Goal: Task Accomplishment & Management: Complete application form

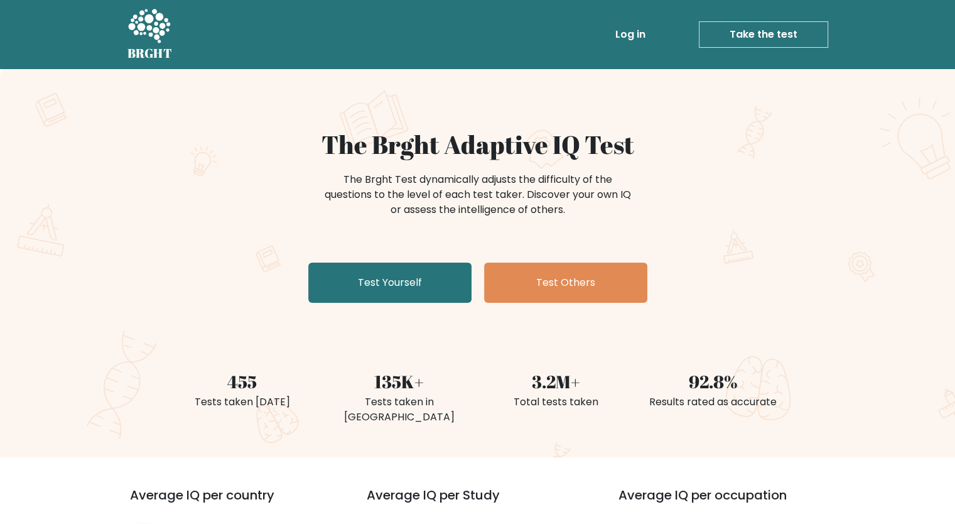
click at [389, 286] on link "Test Yourself" at bounding box center [389, 283] width 163 height 40
click at [377, 278] on link "Test Yourself" at bounding box center [389, 283] width 163 height 40
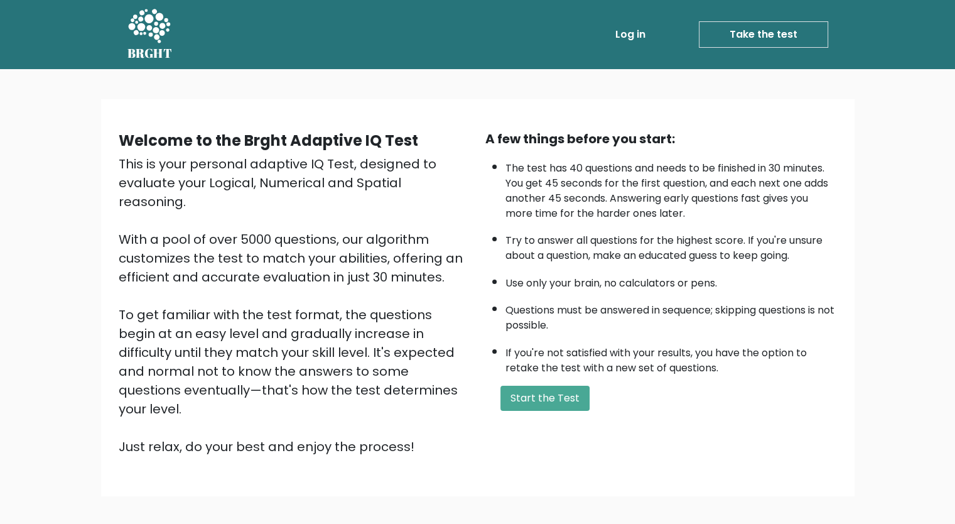
click at [553, 395] on button "Start the Test" at bounding box center [545, 398] width 89 height 25
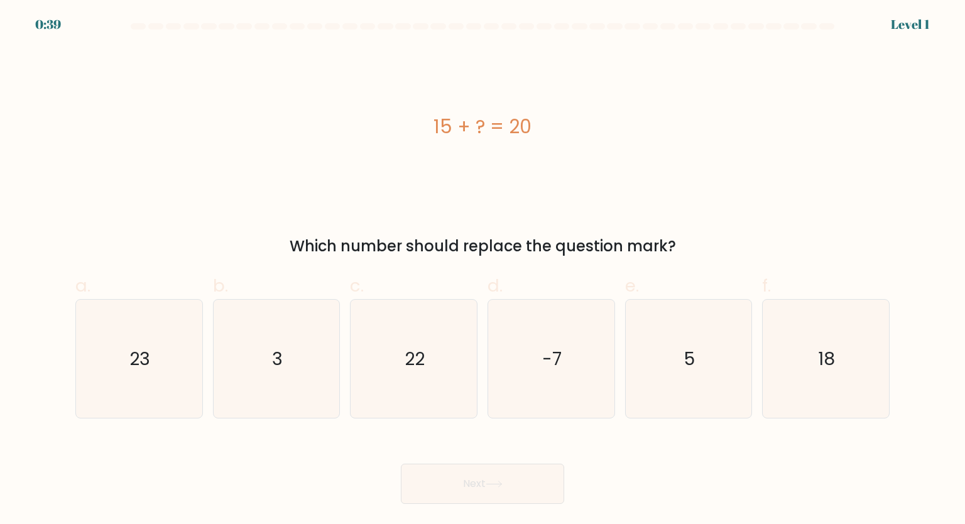
click at [703, 387] on icon "5" at bounding box center [688, 359] width 118 height 118
click at [483, 270] on input "e. 5" at bounding box center [482, 266] width 1 height 8
radio input "true"
click at [535, 477] on button "Next" at bounding box center [482, 484] width 163 height 40
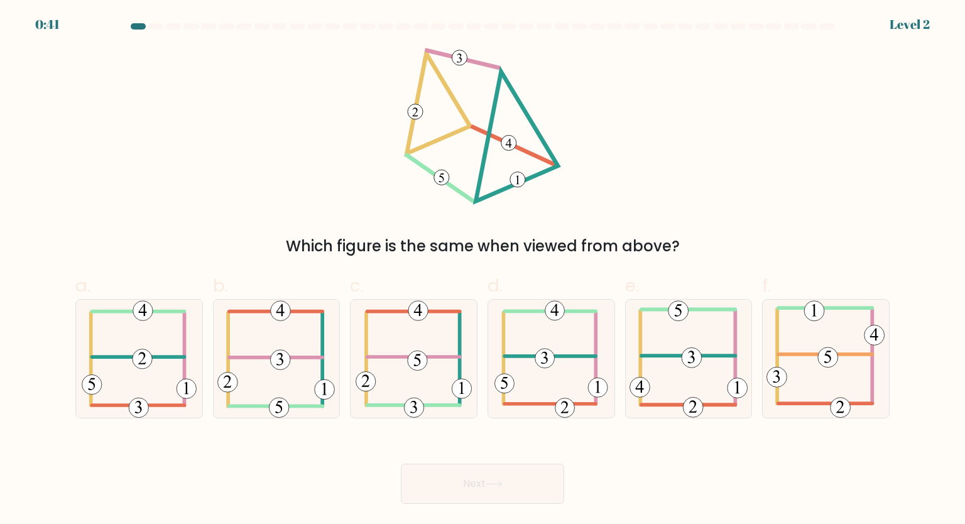
click at [313, 369] on icon at bounding box center [275, 359] width 117 height 118
click at [482, 270] on input "b." at bounding box center [482, 266] width 1 height 8
radio input "true"
click at [443, 484] on button "Next" at bounding box center [482, 484] width 163 height 40
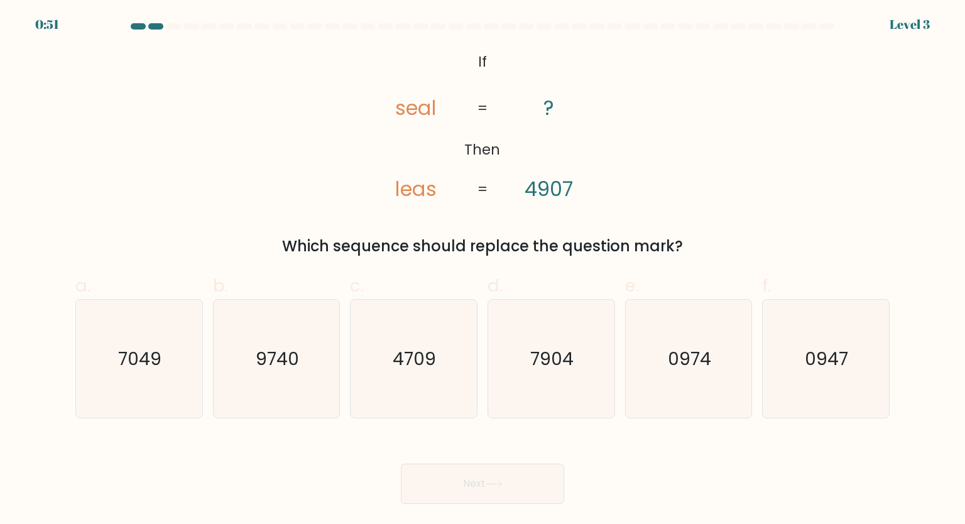
click at [181, 386] on icon "7049" at bounding box center [139, 359] width 118 height 118
click at [482, 270] on input "a. 7049" at bounding box center [482, 266] width 1 height 8
radio input "true"
click at [484, 495] on button "Next" at bounding box center [482, 484] width 163 height 40
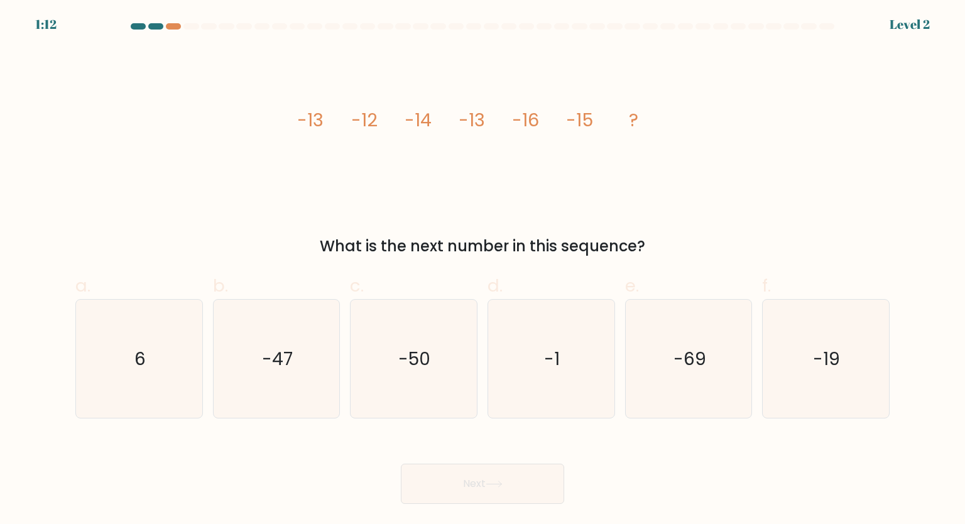
click at [837, 348] on text "-19" at bounding box center [826, 357] width 27 height 25
click at [483, 270] on input "f. -19" at bounding box center [482, 266] width 1 height 8
radio input "true"
click at [509, 480] on button "Next" at bounding box center [482, 484] width 163 height 40
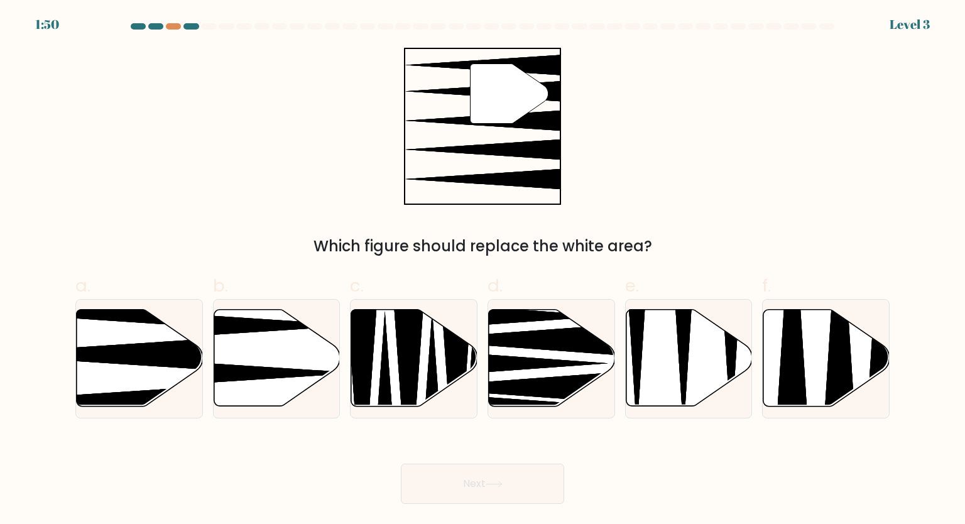
click at [128, 337] on icon at bounding box center [140, 358] width 126 height 97
click at [482, 270] on input "a." at bounding box center [482, 266] width 1 height 8
radio input "true"
click at [505, 493] on button "Next" at bounding box center [482, 484] width 163 height 40
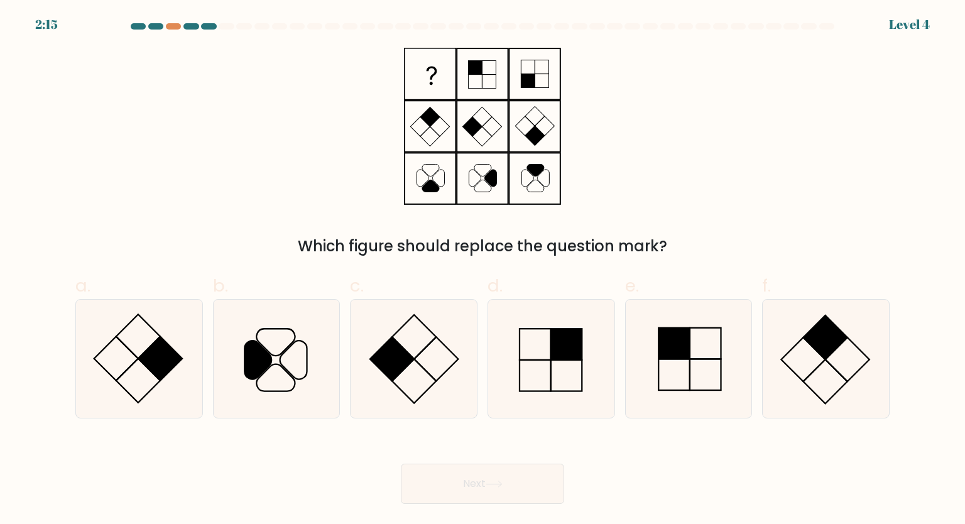
click at [546, 339] on icon at bounding box center [551, 359] width 118 height 118
click at [483, 270] on input "d." at bounding box center [482, 266] width 1 height 8
radio input "true"
click at [475, 494] on button "Next" at bounding box center [482, 484] width 163 height 40
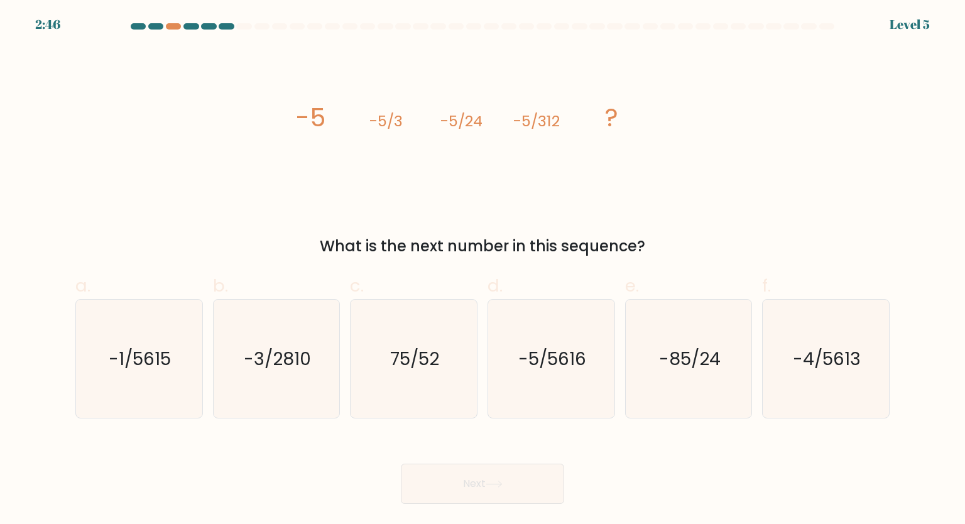
click at [538, 360] on text "-5/5616" at bounding box center [552, 357] width 68 height 25
click at [483, 270] on input "d. -5/5616" at bounding box center [482, 266] width 1 height 8
radio input "true"
click at [490, 472] on button "Next" at bounding box center [482, 484] width 163 height 40
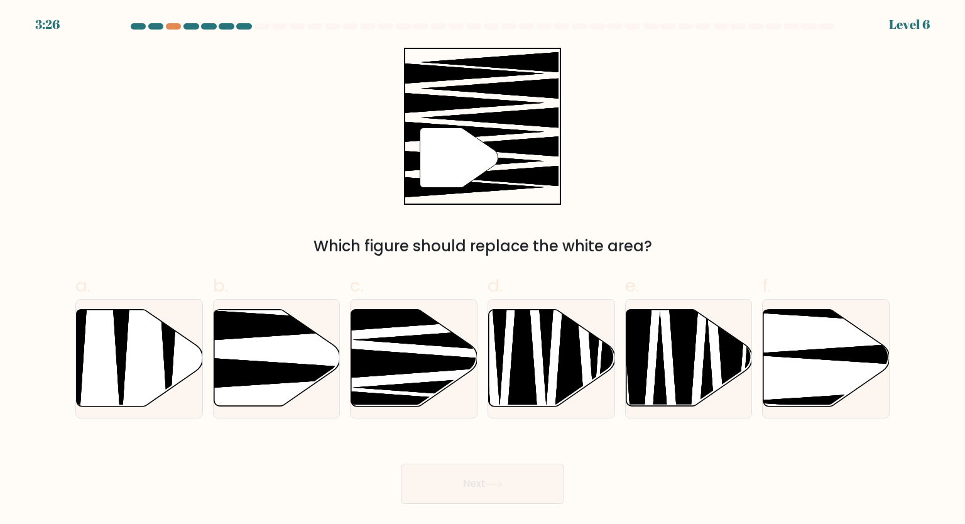
click at [430, 374] on icon at bounding box center [414, 358] width 126 height 97
click at [482, 270] on input "c." at bounding box center [482, 266] width 1 height 8
radio input "true"
click at [484, 469] on button "Next" at bounding box center [482, 484] width 163 height 40
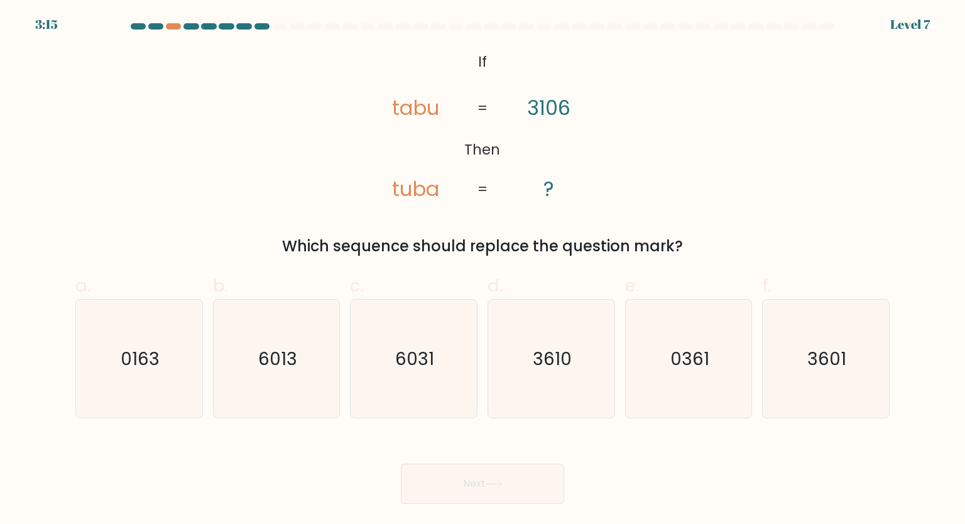
click at [861, 342] on icon "3601" at bounding box center [825, 359] width 118 height 118
click at [483, 270] on input "f. 3601" at bounding box center [482, 266] width 1 height 8
radio input "true"
click at [537, 470] on button "Next" at bounding box center [482, 484] width 163 height 40
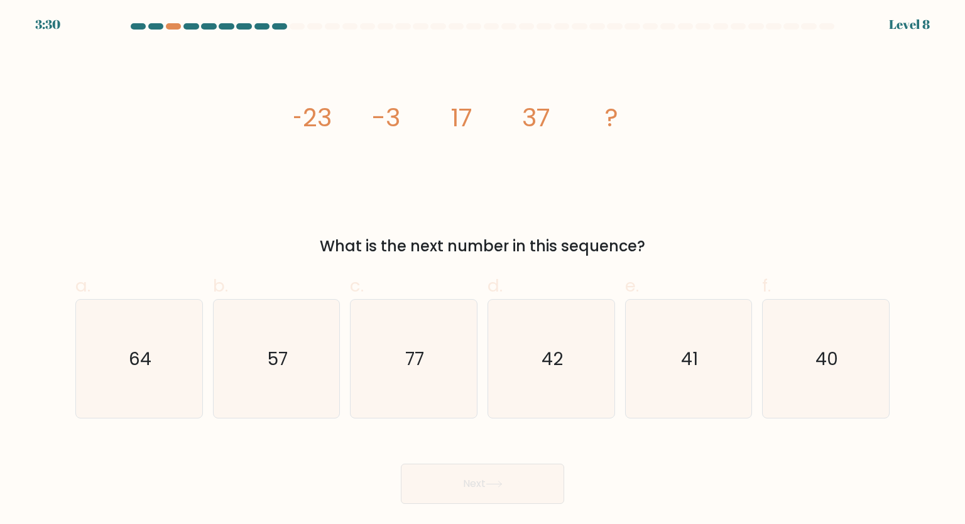
click at [312, 386] on icon "57" at bounding box center [276, 359] width 118 height 118
click at [482, 270] on input "b. 57" at bounding box center [482, 266] width 1 height 8
radio input "true"
click at [477, 478] on button "Next" at bounding box center [482, 484] width 163 height 40
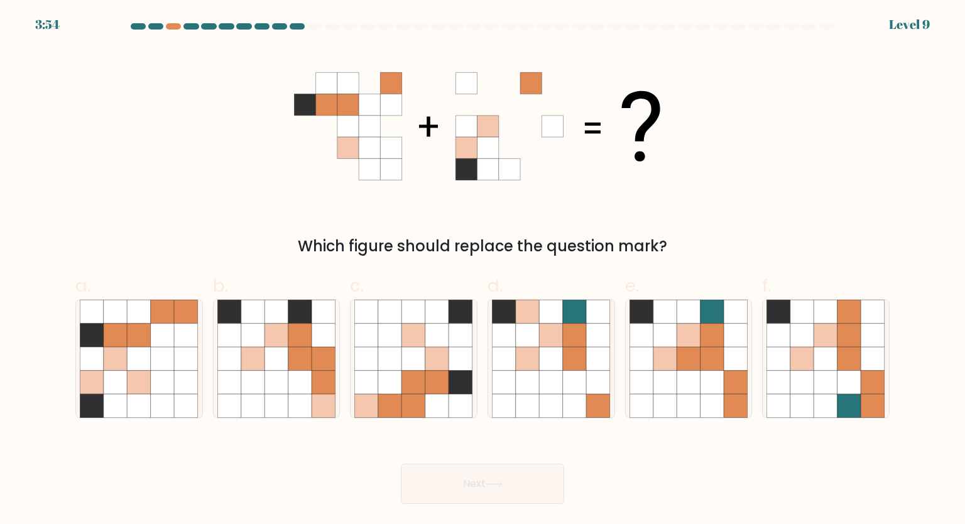
click at [131, 403] on icon at bounding box center [140, 406] width 24 height 24
click at [482, 270] on input "a." at bounding box center [482, 266] width 1 height 8
radio input "true"
click at [466, 491] on button "Next" at bounding box center [482, 484] width 163 height 40
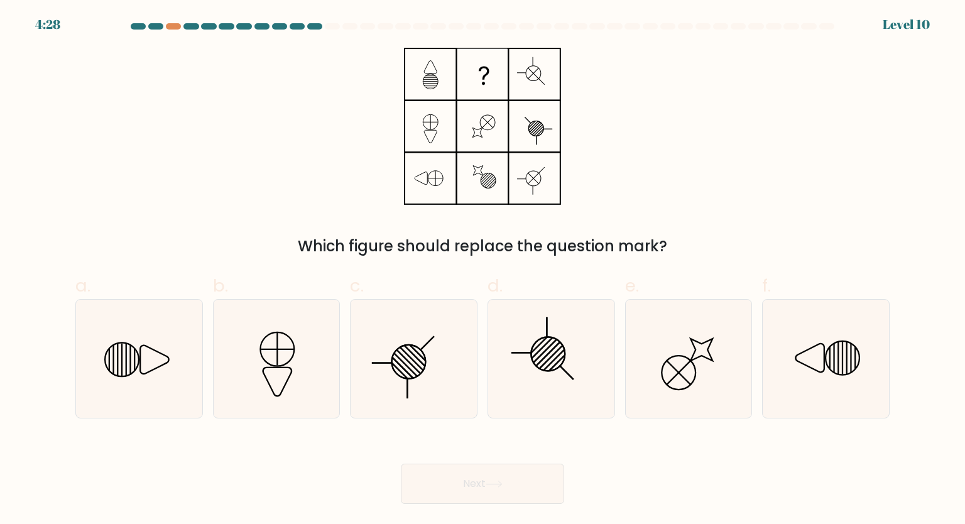
click at [657, 350] on icon at bounding box center [688, 359] width 118 height 118
click at [483, 270] on input "e." at bounding box center [482, 266] width 1 height 8
radio input "true"
click at [484, 483] on button "Next" at bounding box center [482, 484] width 163 height 40
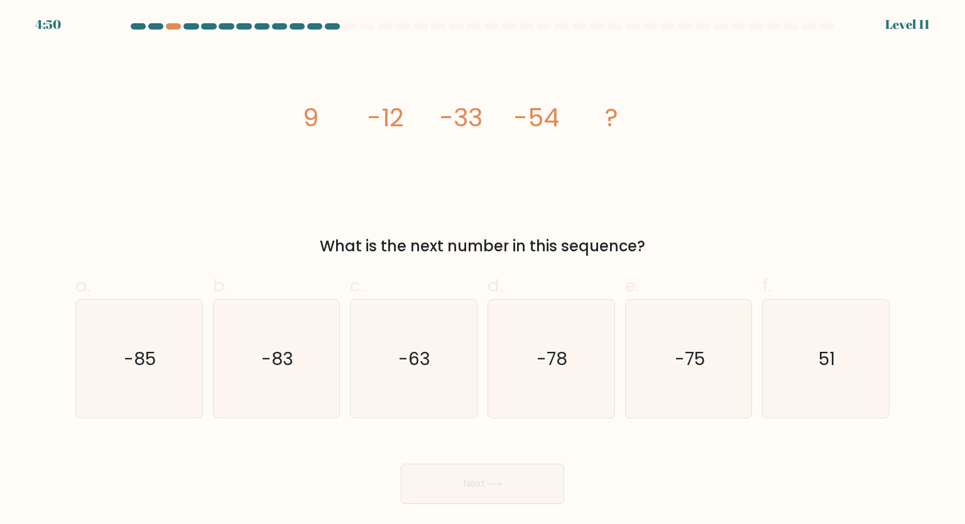
click at [644, 353] on icon "-75" at bounding box center [688, 359] width 118 height 118
click at [483, 270] on input "e. -75" at bounding box center [482, 266] width 1 height 8
radio input "true"
click at [501, 465] on button "Next" at bounding box center [482, 484] width 163 height 40
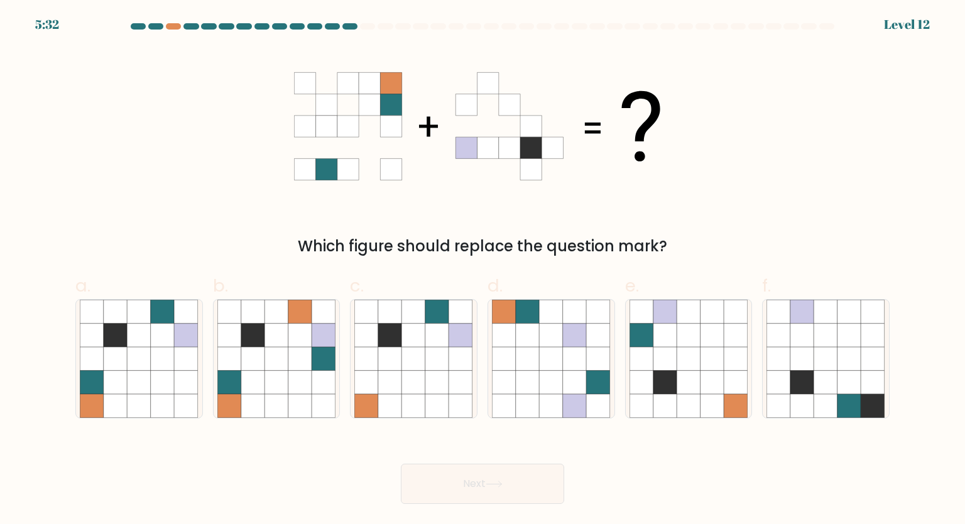
drag, startPoint x: 501, startPoint y: 465, endPoint x: 710, endPoint y: 190, distance: 345.2
click at [710, 190] on form at bounding box center [482, 263] width 965 height 481
click at [147, 358] on icon at bounding box center [140, 359] width 24 height 24
click at [482, 270] on input "a." at bounding box center [482, 266] width 1 height 8
radio input "true"
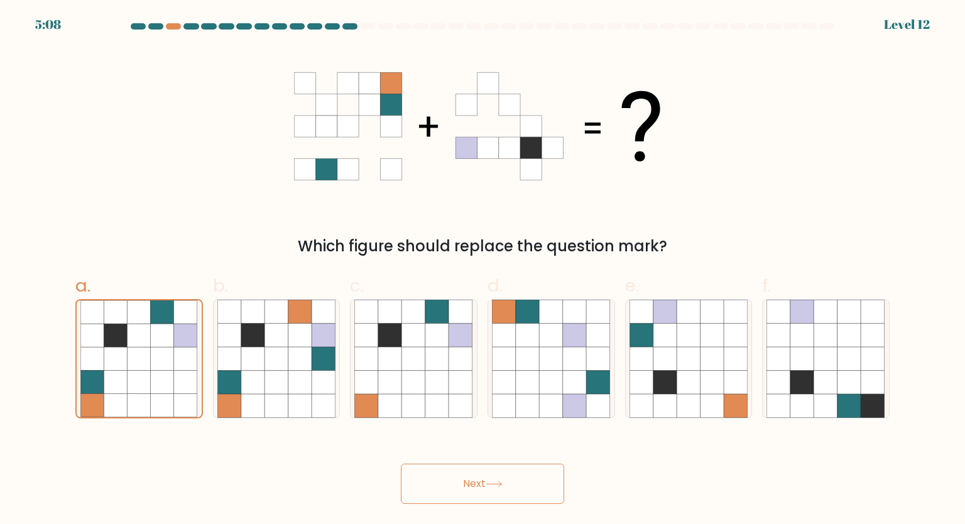
click at [468, 490] on button "Next" at bounding box center [482, 484] width 163 height 40
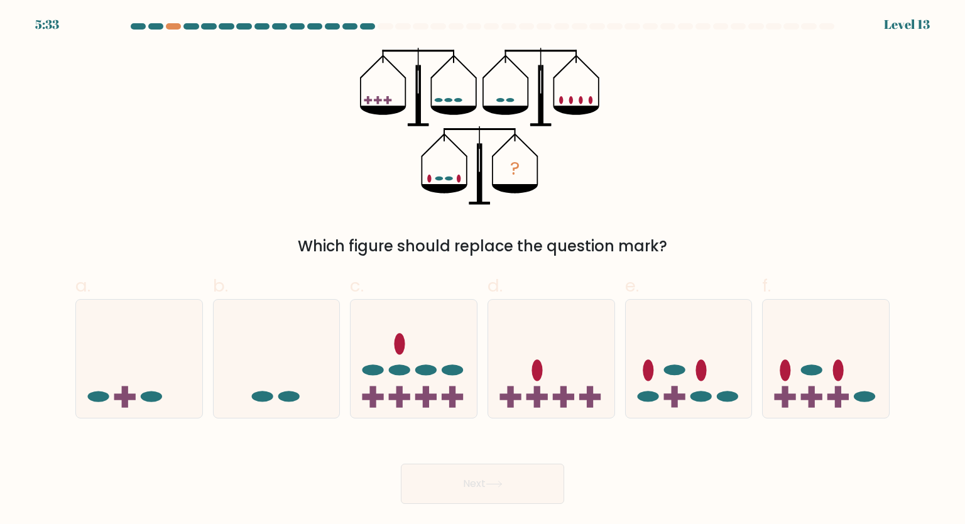
click at [261, 350] on icon at bounding box center [277, 359] width 126 height 104
click at [482, 270] on input "b." at bounding box center [482, 266] width 1 height 8
radio input "true"
click at [161, 378] on icon at bounding box center [139, 359] width 126 height 104
click at [482, 270] on input "a." at bounding box center [482, 266] width 1 height 8
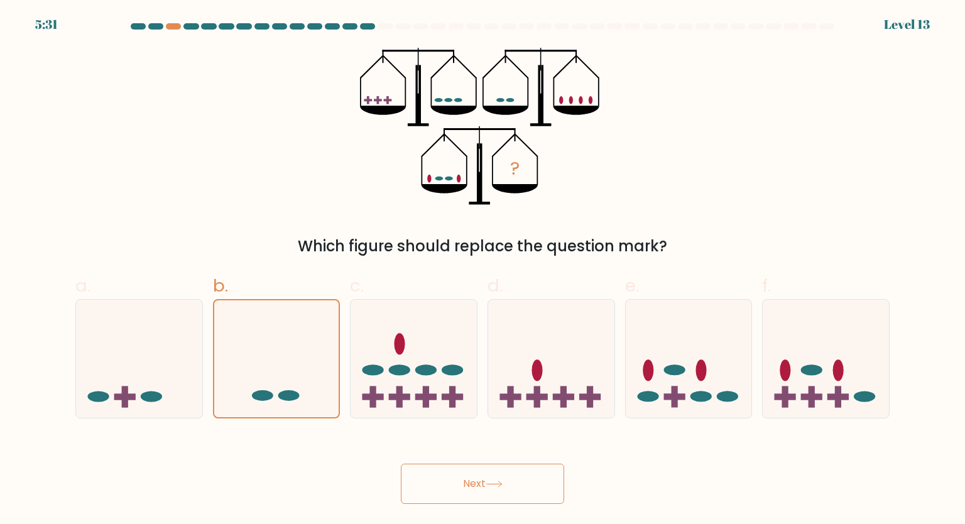
radio input "true"
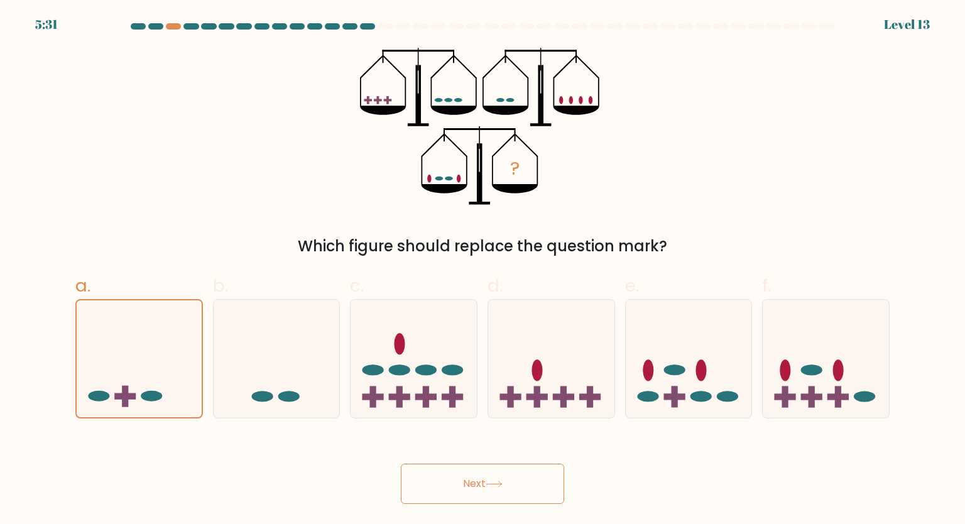
click at [523, 478] on button "Next" at bounding box center [482, 484] width 163 height 40
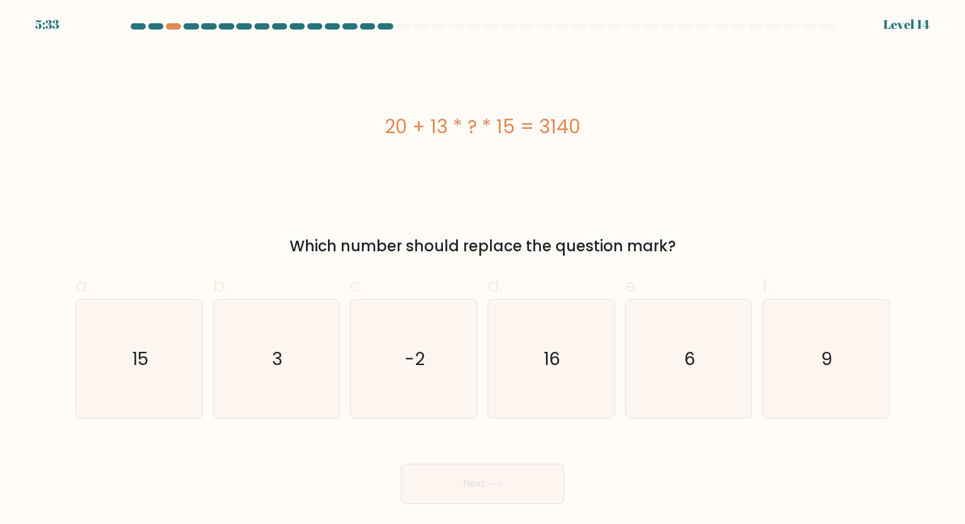
click at [541, 366] on icon "16" at bounding box center [551, 359] width 118 height 118
click at [483, 270] on input "d. 16" at bounding box center [482, 266] width 1 height 8
radio input "true"
click at [486, 476] on button "Next" at bounding box center [482, 484] width 163 height 40
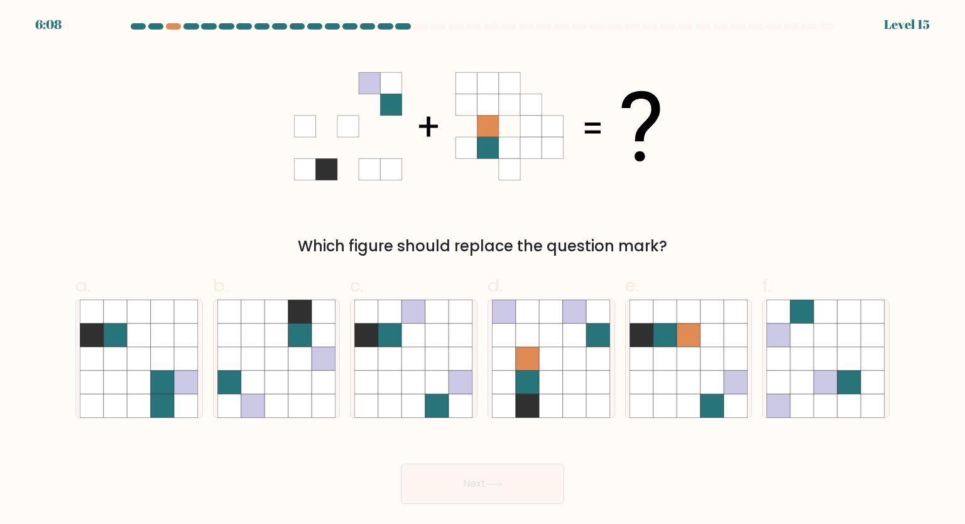
click at [595, 407] on icon at bounding box center [599, 406] width 24 height 24
click at [483, 270] on input "d." at bounding box center [482, 266] width 1 height 8
radio input "true"
click at [513, 479] on button "Next" at bounding box center [482, 484] width 163 height 40
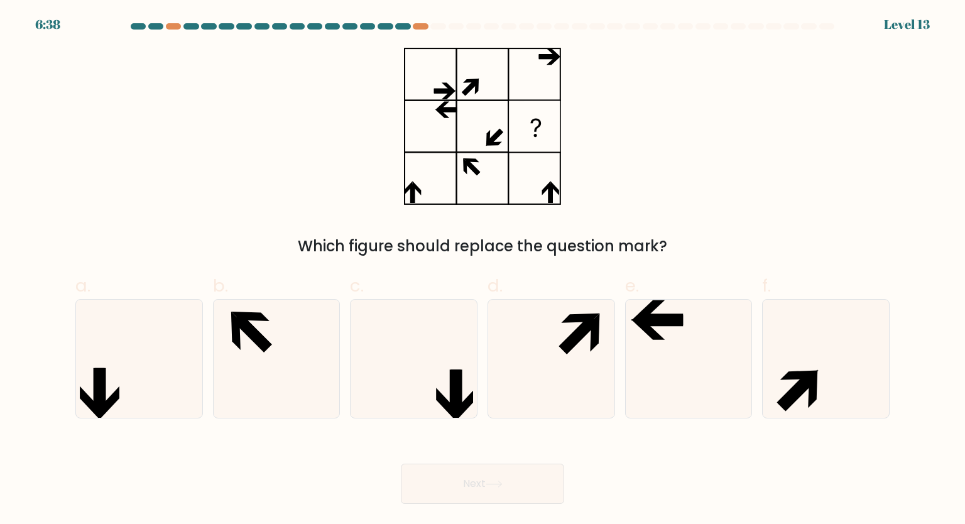
click at [131, 350] on icon at bounding box center [139, 359] width 118 height 118
click at [482, 270] on input "a." at bounding box center [482, 266] width 1 height 8
radio input "true"
click at [509, 487] on button "Next" at bounding box center [482, 484] width 163 height 40
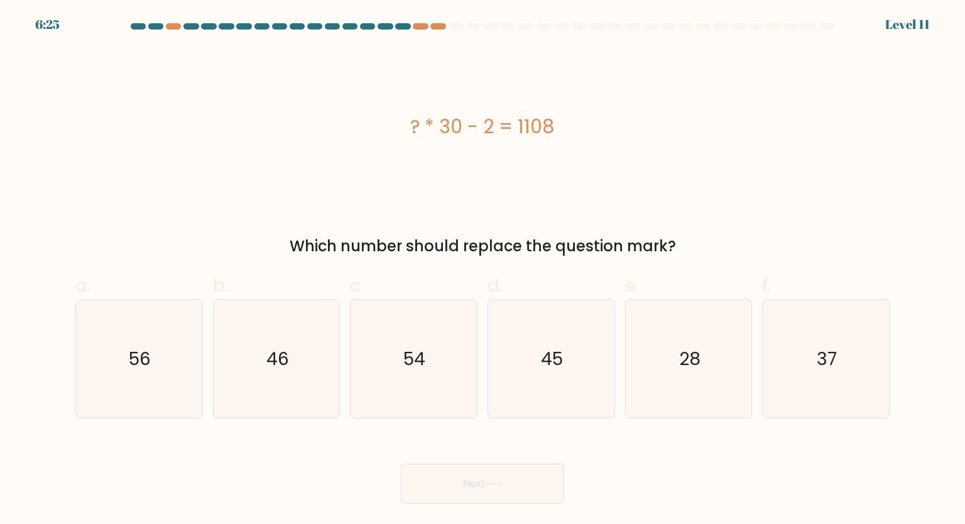
click at [824, 383] on icon "37" at bounding box center [825, 359] width 118 height 118
click at [483, 270] on input "f. 37" at bounding box center [482, 266] width 1 height 8
radio input "true"
click at [518, 477] on button "Next" at bounding box center [482, 484] width 163 height 40
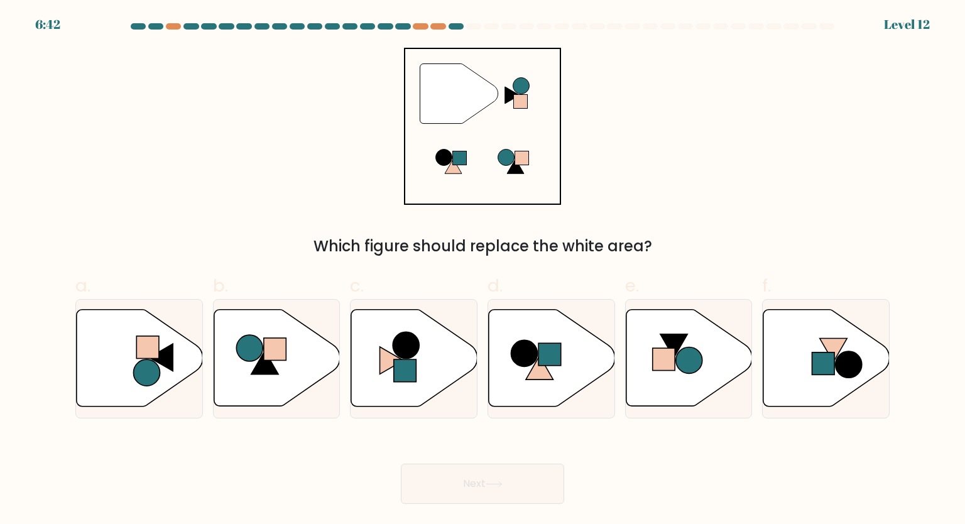
click at [302, 362] on icon at bounding box center [277, 358] width 126 height 97
click at [482, 270] on input "b." at bounding box center [482, 266] width 1 height 8
radio input "true"
click at [460, 484] on button "Next" at bounding box center [482, 484] width 163 height 40
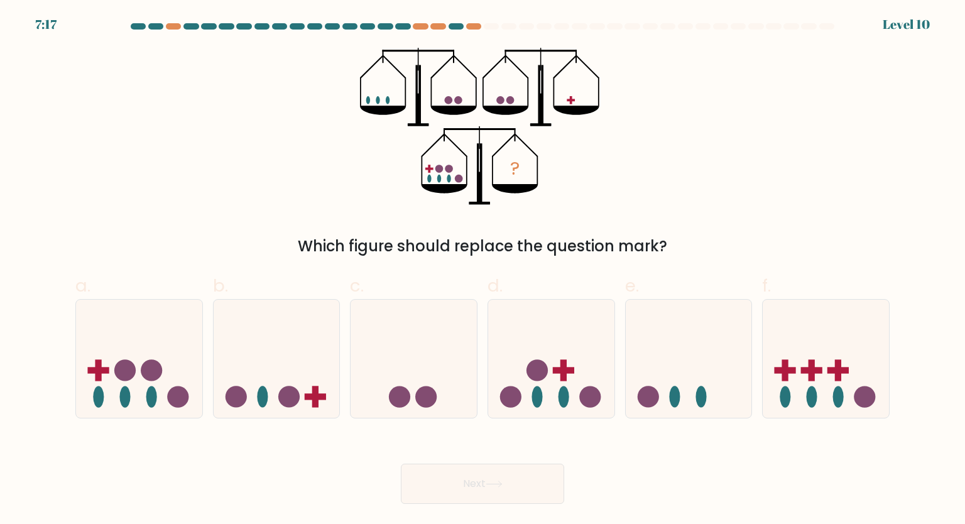
click at [162, 390] on icon at bounding box center [139, 359] width 126 height 104
click at [482, 270] on input "a." at bounding box center [482, 266] width 1 height 8
radio input "true"
click at [465, 486] on button "Next" at bounding box center [482, 484] width 163 height 40
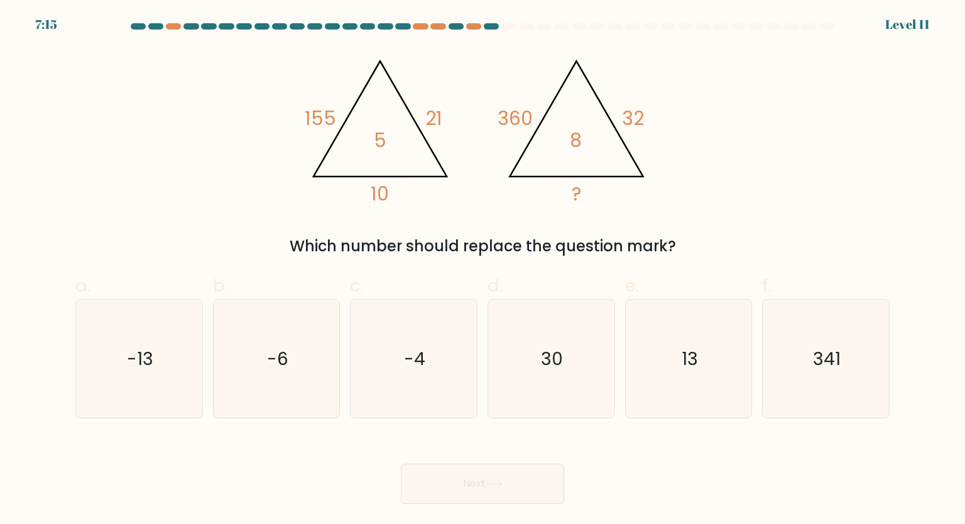
click at [649, 309] on icon "13" at bounding box center [688, 359] width 118 height 118
click at [483, 270] on input "e. 13" at bounding box center [482, 266] width 1 height 8
radio input "true"
click at [477, 471] on button "Next" at bounding box center [482, 484] width 163 height 40
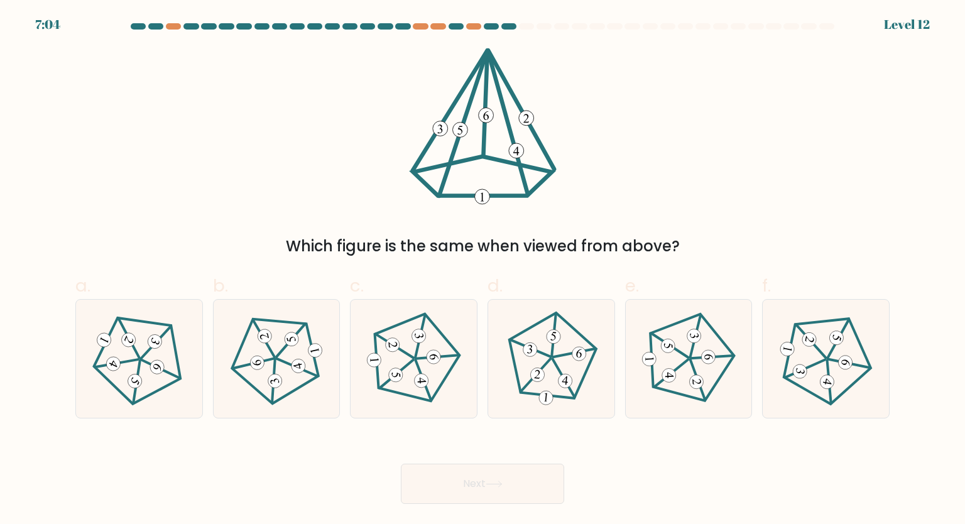
click at [291, 354] on icon at bounding box center [276, 358] width 95 height 95
click at [482, 270] on input "b." at bounding box center [482, 266] width 1 height 8
radio input "true"
click at [494, 483] on icon at bounding box center [494, 484] width 17 height 7
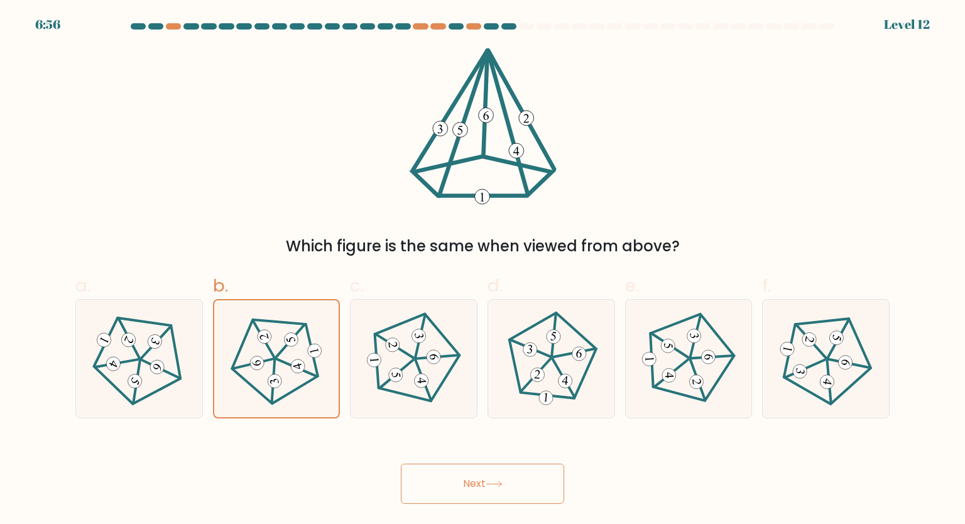
click at [502, 486] on icon at bounding box center [494, 484] width 17 height 7
click at [258, 371] on icon at bounding box center [276, 359] width 94 height 94
click at [482, 270] on input "b." at bounding box center [482, 266] width 1 height 8
click at [448, 491] on button "Next" at bounding box center [482, 484] width 163 height 40
click at [497, 475] on button "Next" at bounding box center [482, 484] width 163 height 40
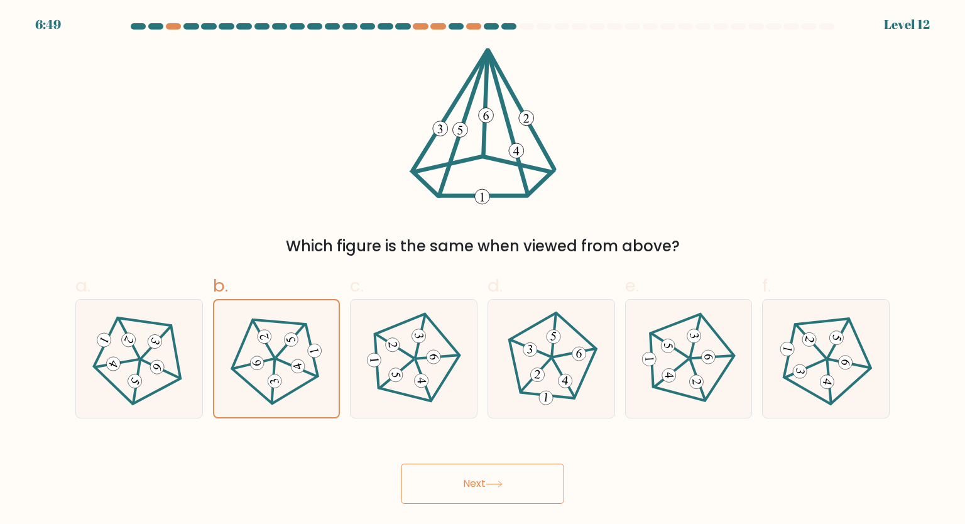
click at [250, 182] on div "Which figure is the same when viewed from above?" at bounding box center [482, 153] width 829 height 210
click at [395, 350] on 149 at bounding box center [392, 344] width 15 height 15
click at [482, 270] on input "c." at bounding box center [482, 266] width 1 height 8
radio input "true"
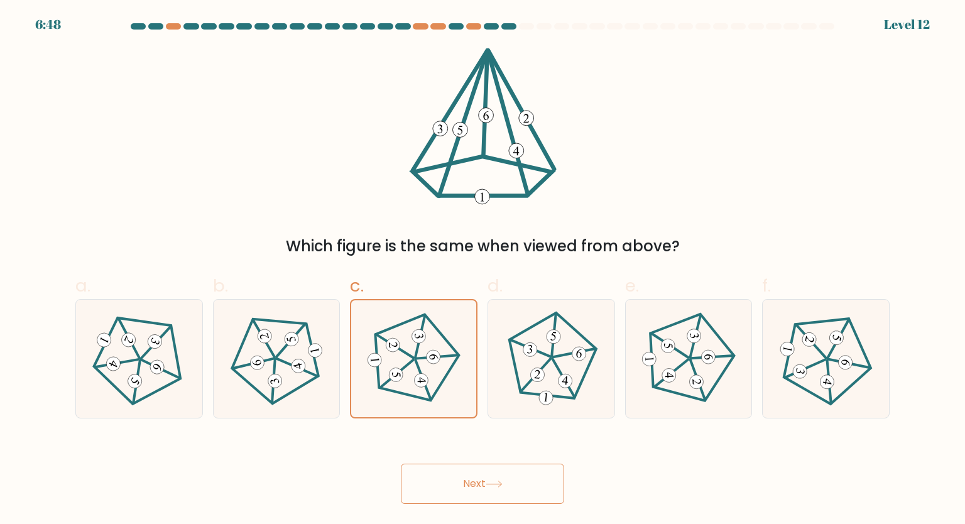
click at [308, 334] on 185 at bounding box center [272, 360] width 100 height 104
click at [482, 270] on input "b." at bounding box center [482, 266] width 1 height 8
radio input "true"
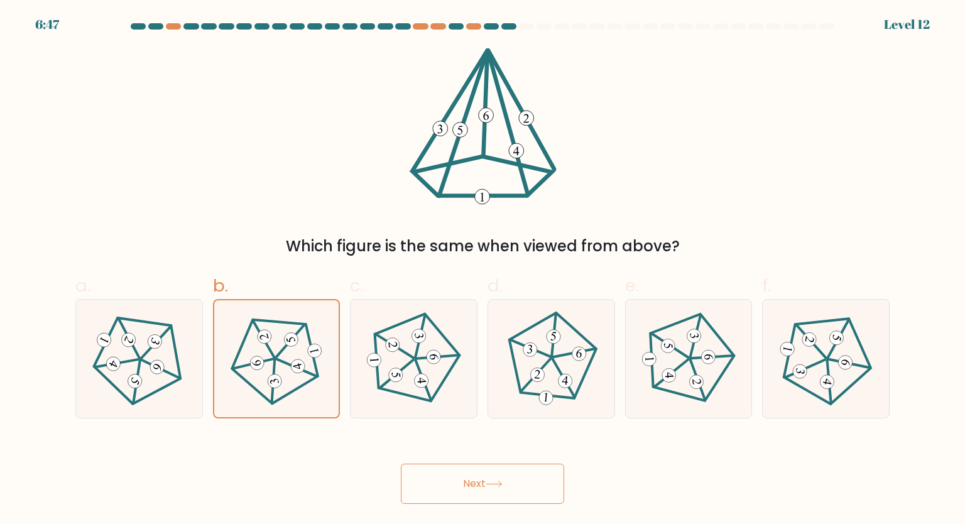
click at [486, 473] on button "Next" at bounding box center [482, 484] width 163 height 40
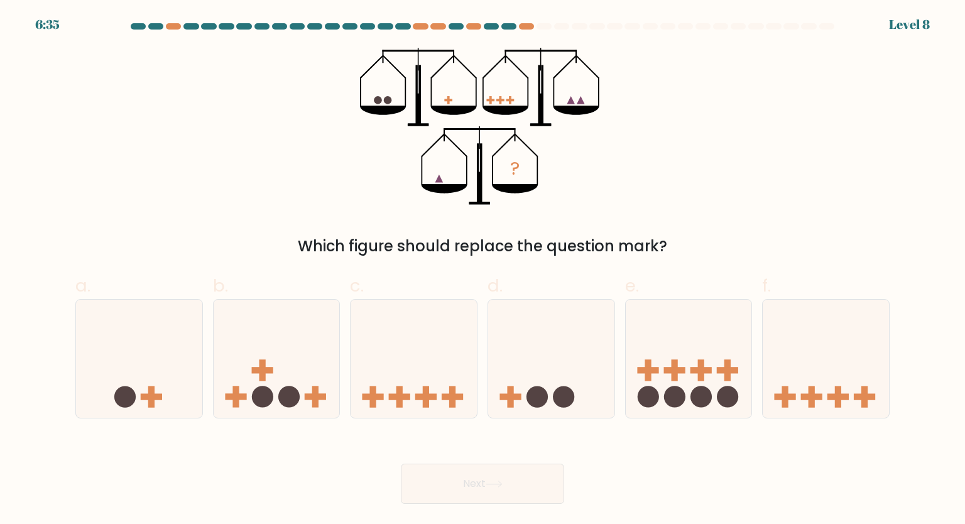
click at [663, 335] on icon at bounding box center [689, 359] width 126 height 104
click at [483, 270] on input "e." at bounding box center [482, 266] width 1 height 8
radio input "true"
click at [493, 496] on button "Next" at bounding box center [482, 484] width 163 height 40
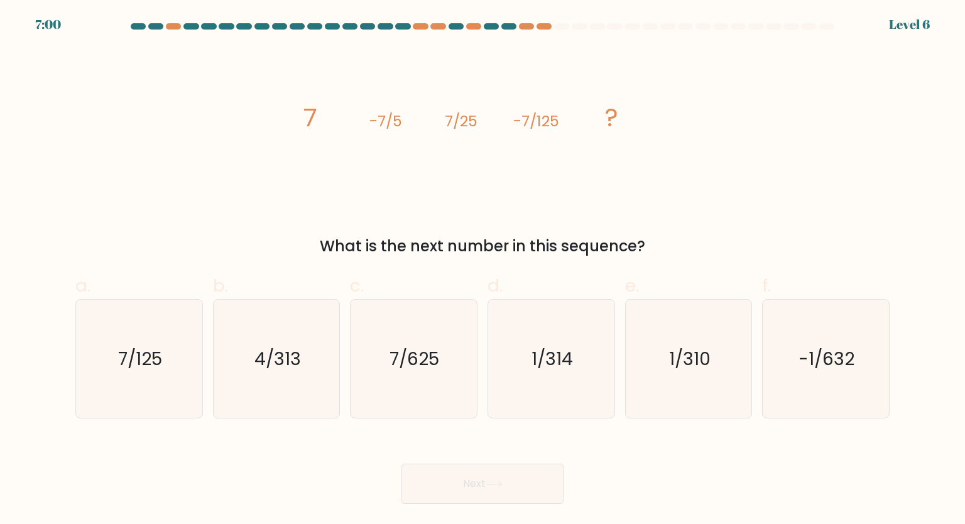
click at [412, 307] on icon "7/625" at bounding box center [413, 359] width 118 height 118
click at [482, 270] on input "c. 7/625" at bounding box center [482, 266] width 1 height 8
radio input "true"
click at [480, 491] on button "Next" at bounding box center [482, 484] width 163 height 40
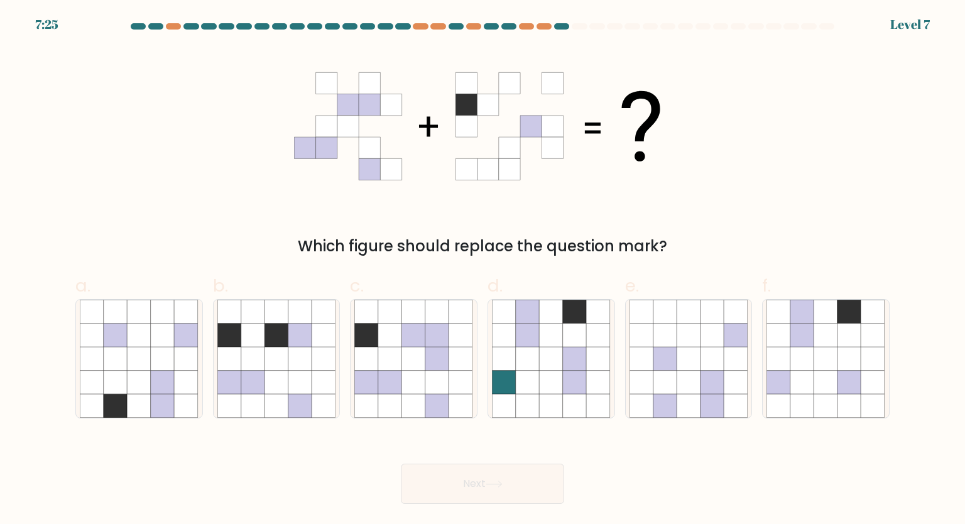
click at [411, 361] on icon at bounding box center [414, 359] width 24 height 24
click at [482, 270] on input "c." at bounding box center [482, 266] width 1 height 8
radio input "true"
click at [508, 473] on button "Next" at bounding box center [482, 484] width 163 height 40
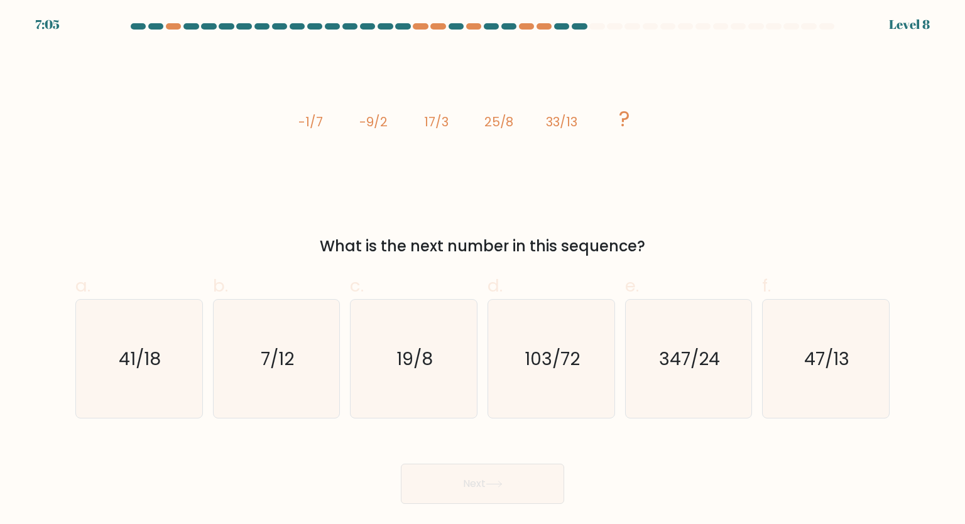
click at [174, 347] on icon "41/18" at bounding box center [139, 359] width 118 height 118
click at [482, 270] on input "a. 41/18" at bounding box center [482, 266] width 1 height 8
radio input "true"
click at [479, 491] on button "Next" at bounding box center [482, 484] width 163 height 40
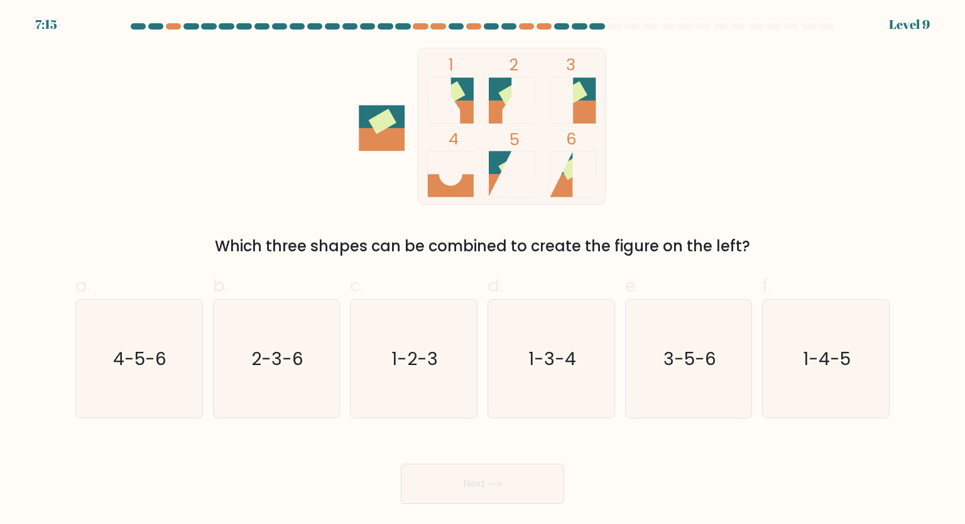
click at [671, 377] on icon "3-5-6" at bounding box center [688, 359] width 118 height 118
click at [483, 270] on input "e. 3-5-6" at bounding box center [482, 266] width 1 height 8
radio input "true"
click at [456, 483] on button "Next" at bounding box center [482, 484] width 163 height 40
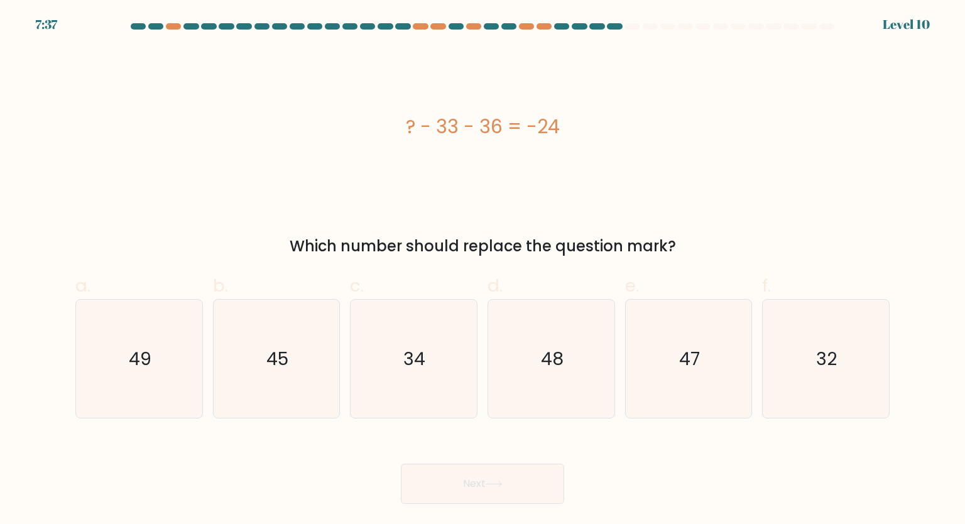
click at [251, 356] on icon "45" at bounding box center [276, 359] width 118 height 118
click at [482, 270] on input "b. 45" at bounding box center [482, 266] width 1 height 8
radio input "true"
click at [502, 475] on button "Next" at bounding box center [482, 484] width 163 height 40
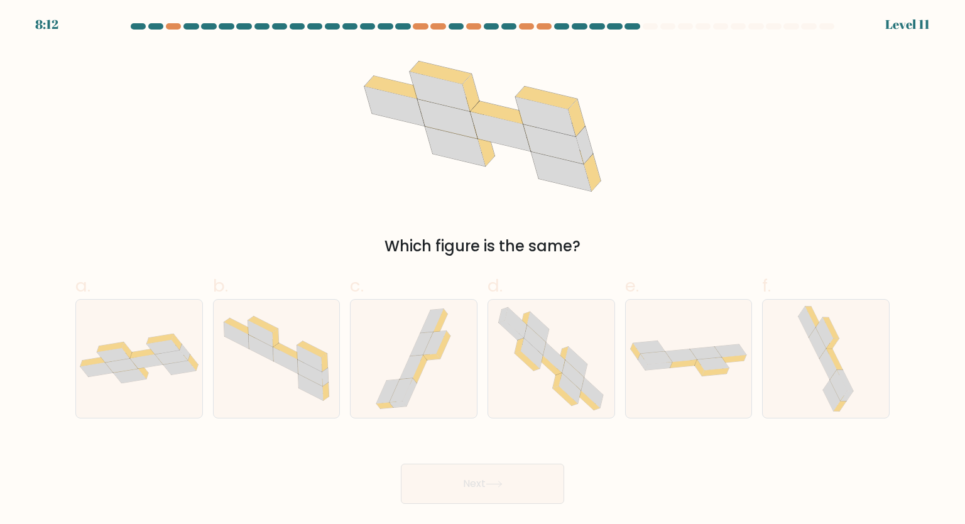
click at [104, 344] on icon at bounding box center [139, 359] width 126 height 50
click at [482, 270] on input "a." at bounding box center [482, 266] width 1 height 8
radio input "true"
click at [500, 495] on button "Next" at bounding box center [482, 484] width 163 height 40
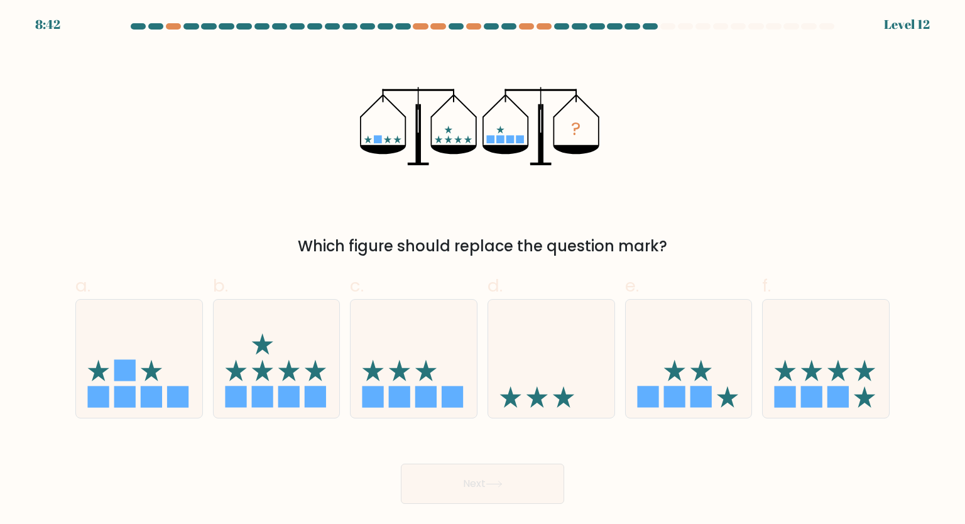
click at [286, 373] on icon at bounding box center [288, 369] width 21 height 21
click at [482, 270] on input "b." at bounding box center [482, 266] width 1 height 8
radio input "true"
click at [470, 482] on button "Next" at bounding box center [482, 484] width 163 height 40
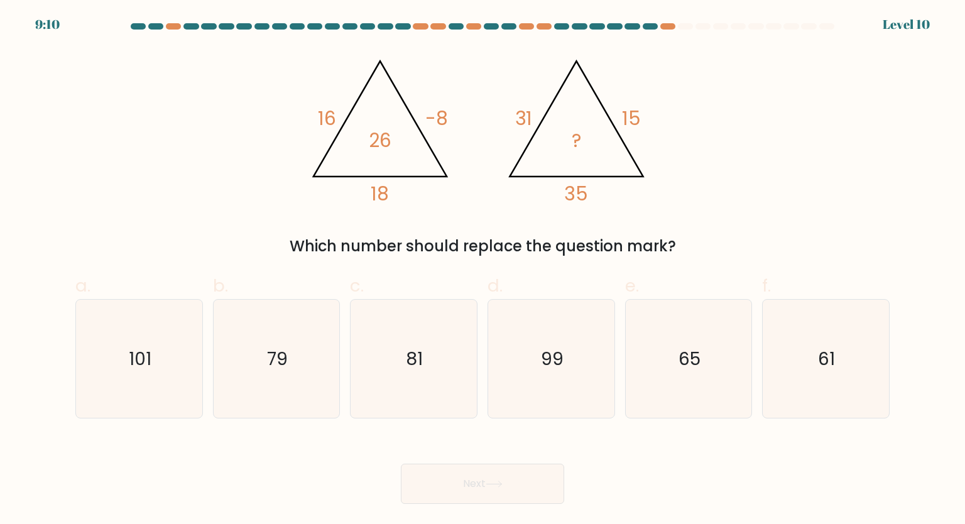
click at [399, 374] on icon "81" at bounding box center [413, 359] width 118 height 118
click at [482, 270] on input "c. 81" at bounding box center [482, 266] width 1 height 8
radio input "true"
click at [462, 481] on button "Next" at bounding box center [482, 484] width 163 height 40
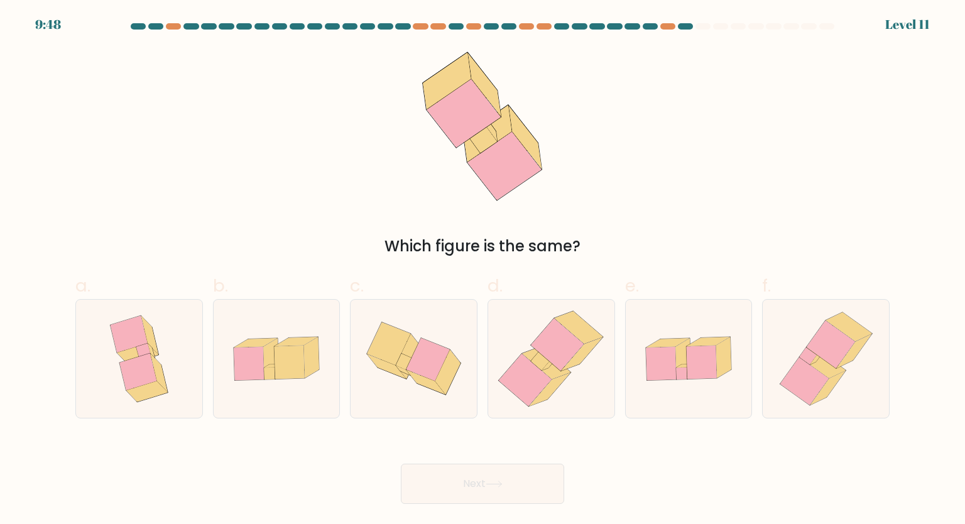
click at [546, 377] on icon at bounding box center [525, 380] width 53 height 53
click at [483, 270] on input "d." at bounding box center [482, 266] width 1 height 8
radio input "true"
click at [513, 477] on button "Next" at bounding box center [482, 484] width 163 height 40
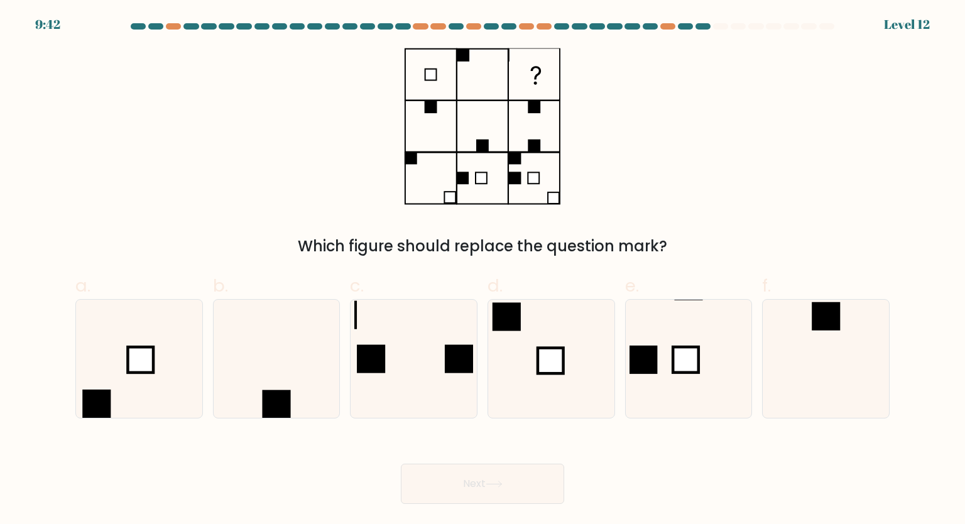
click at [545, 359] on rect at bounding box center [551, 360] width 26 height 26
click at [483, 270] on input "d." at bounding box center [482, 266] width 1 height 8
radio input "true"
click at [397, 355] on icon at bounding box center [413, 359] width 118 height 118
click at [482, 270] on input "c." at bounding box center [482, 266] width 1 height 8
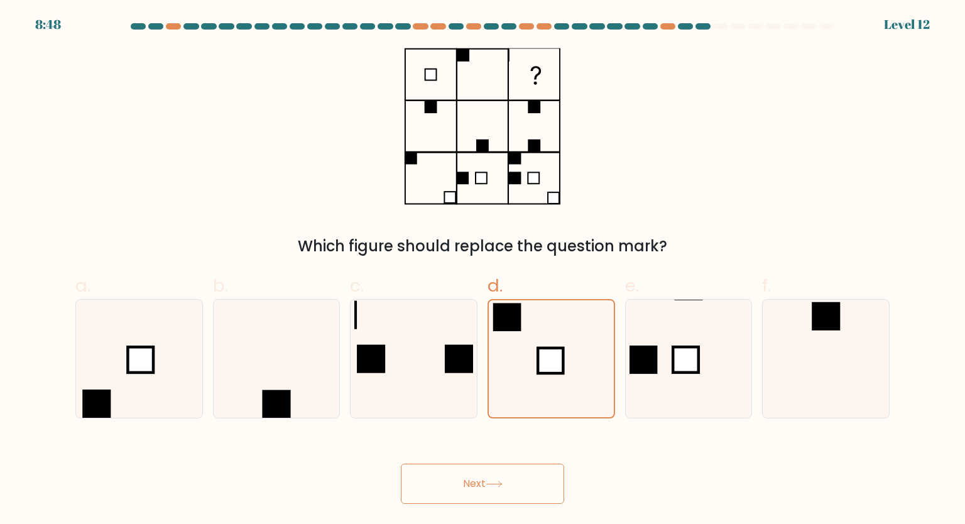
radio input "true"
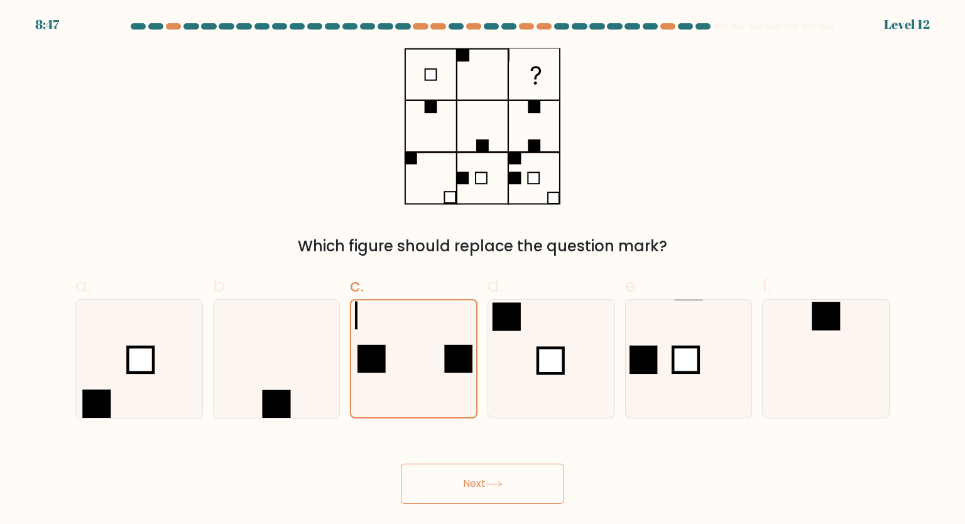
click at [462, 488] on button "Next" at bounding box center [482, 484] width 163 height 40
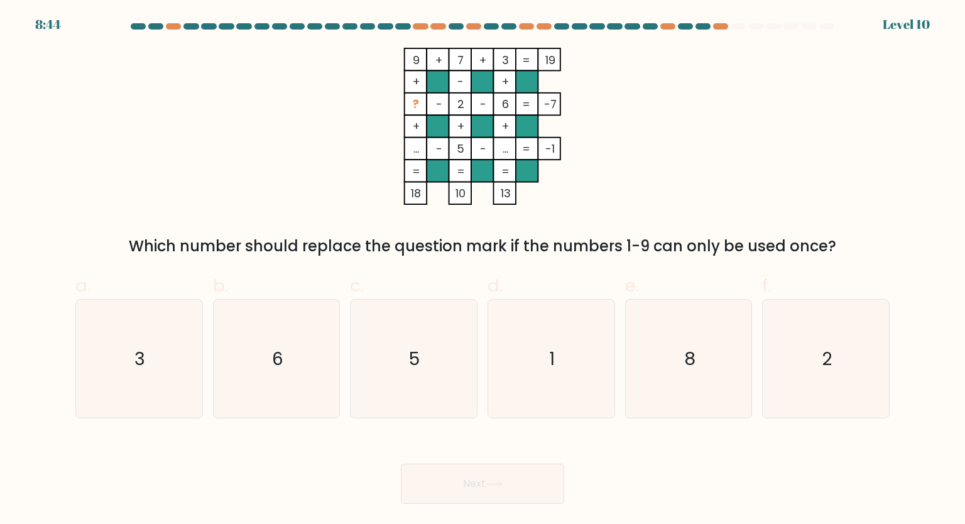
click at [705, 342] on icon "8" at bounding box center [688, 359] width 118 height 118
click at [483, 270] on input "e. 8" at bounding box center [482, 266] width 1 height 8
radio input "true"
click at [526, 473] on button "Next" at bounding box center [482, 484] width 163 height 40
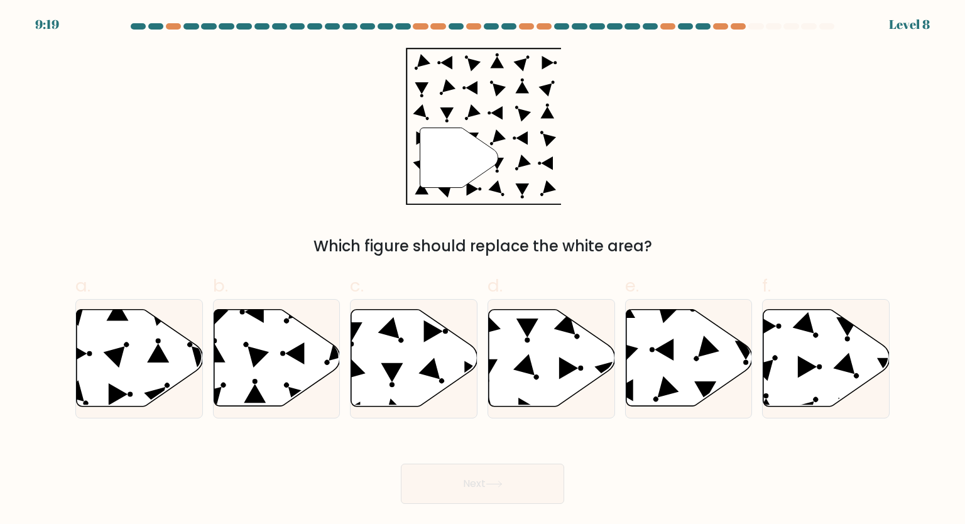
click at [131, 364] on icon at bounding box center [140, 358] width 126 height 97
click at [482, 270] on input "a." at bounding box center [482, 266] width 1 height 8
radio input "true"
click at [519, 485] on button "Next" at bounding box center [482, 484] width 163 height 40
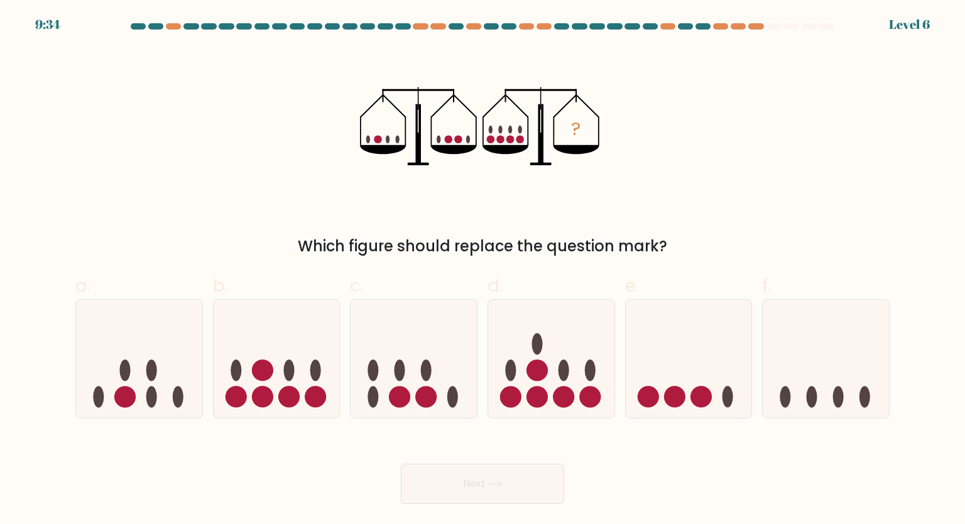
click at [252, 378] on icon at bounding box center [277, 359] width 126 height 104
click at [482, 270] on input "b." at bounding box center [482, 266] width 1 height 8
radio input "true"
click at [479, 486] on button "Next" at bounding box center [482, 484] width 163 height 40
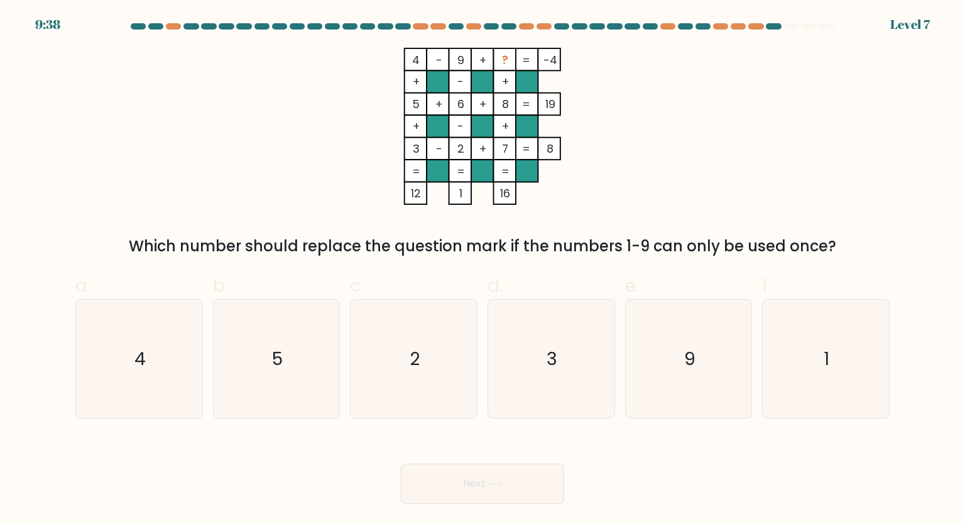
click at [836, 382] on icon "1" at bounding box center [825, 359] width 118 height 118
click at [483, 270] on input "f. 1" at bounding box center [482, 266] width 1 height 8
radio input "true"
click at [525, 481] on button "Next" at bounding box center [482, 484] width 163 height 40
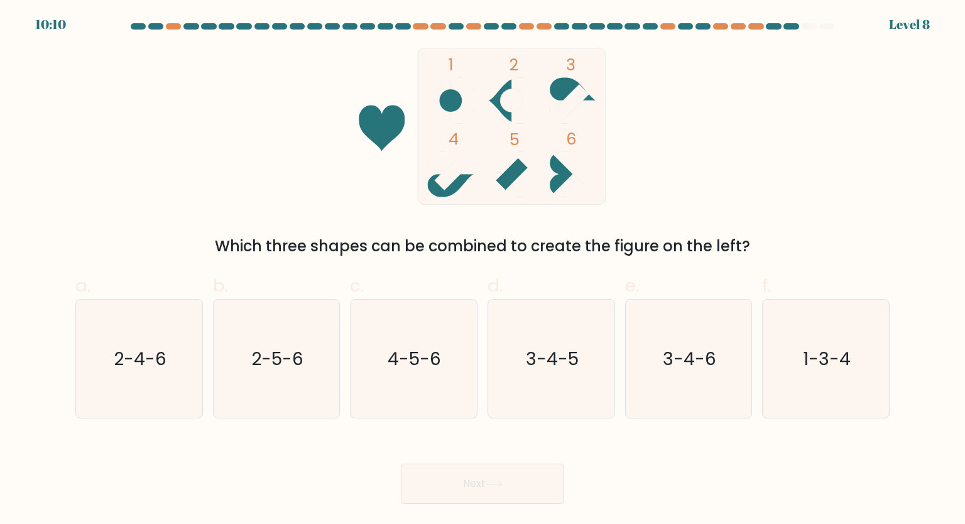
click at [573, 370] on text "3-4-5" at bounding box center [552, 357] width 53 height 25
click at [483, 270] on input "d. 3-4-5" at bounding box center [482, 266] width 1 height 8
radio input "true"
click at [474, 473] on button "Next" at bounding box center [482, 484] width 163 height 40
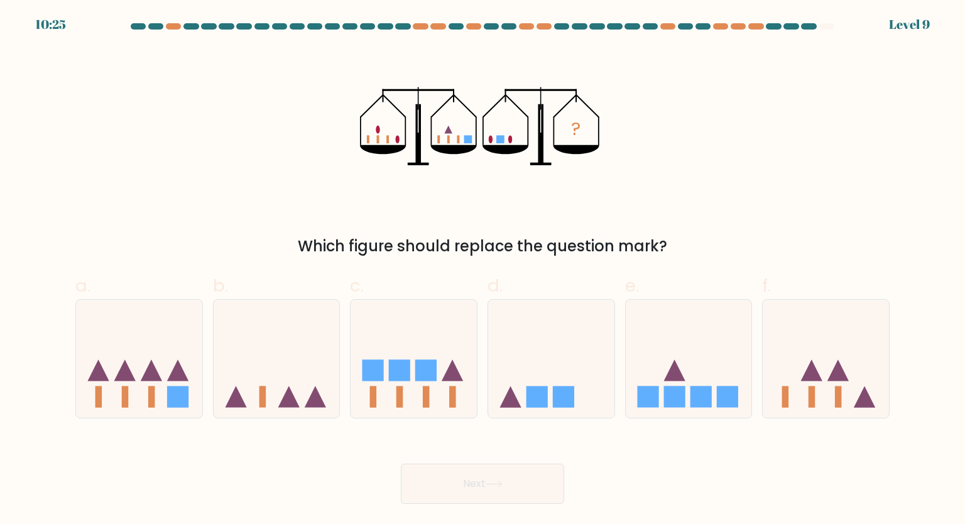
click at [844, 372] on icon at bounding box center [837, 369] width 21 height 21
click at [483, 270] on input "f." at bounding box center [482, 266] width 1 height 8
radio input "true"
click at [472, 496] on button "Next" at bounding box center [482, 484] width 163 height 40
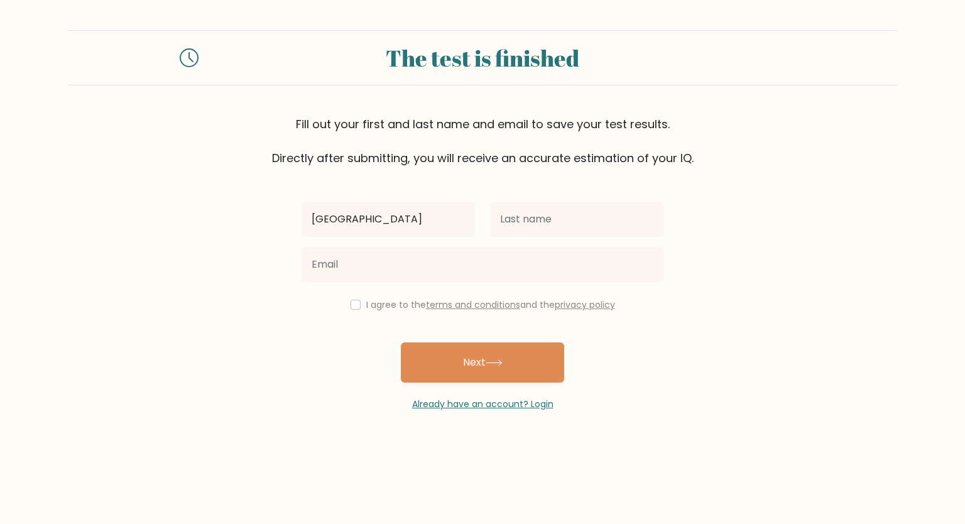
type input "Sydney"
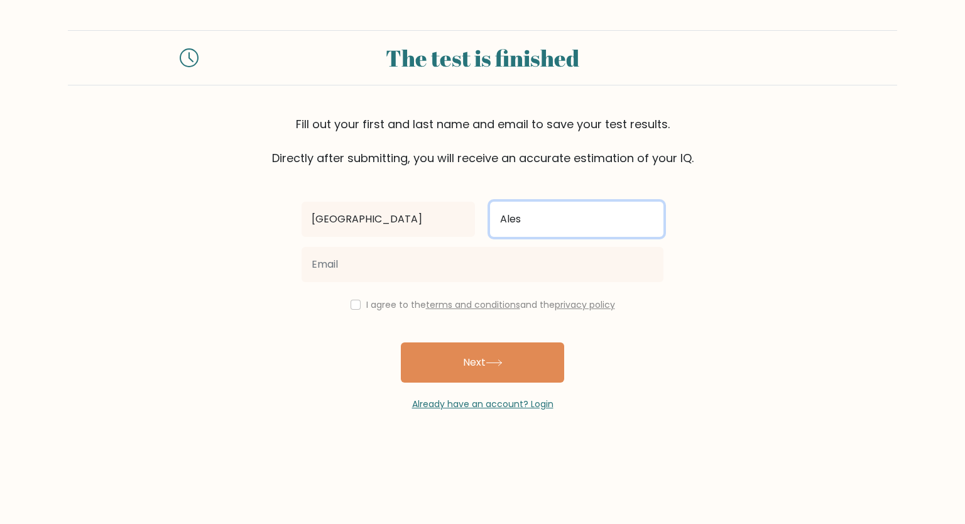
type input "Ales"
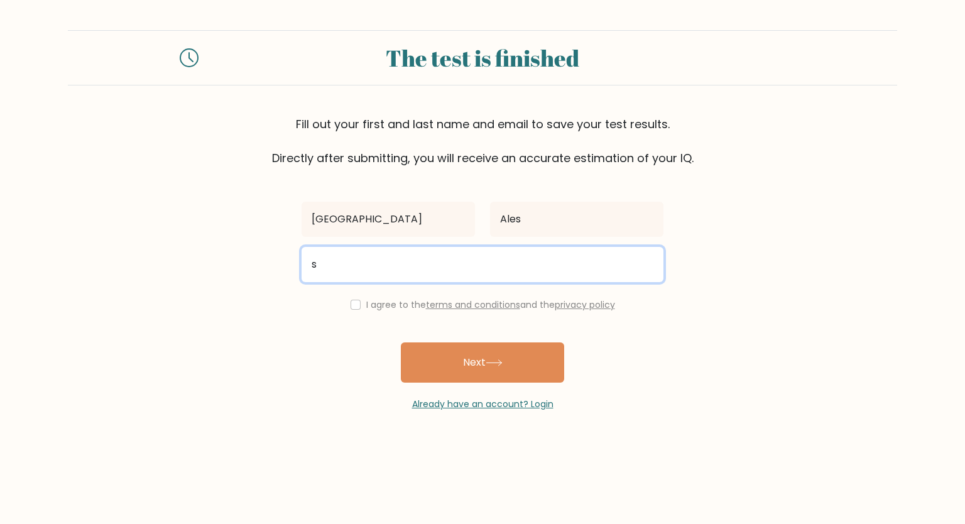
type input "sales25@unity.edu"
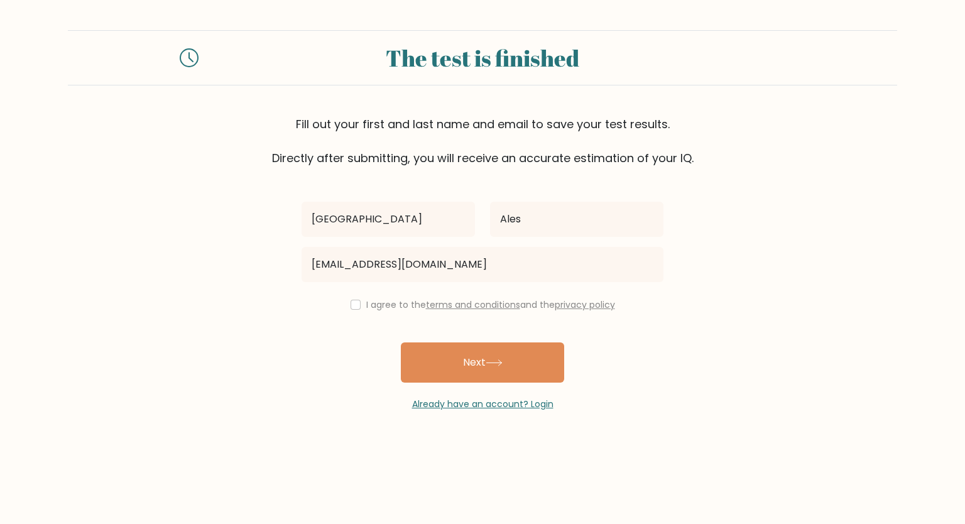
click at [437, 361] on button "Next" at bounding box center [482, 362] width 163 height 40
click at [350, 301] on input "checkbox" at bounding box center [355, 305] width 10 height 10
checkbox input "true"
click at [457, 362] on button "Next" at bounding box center [482, 362] width 163 height 40
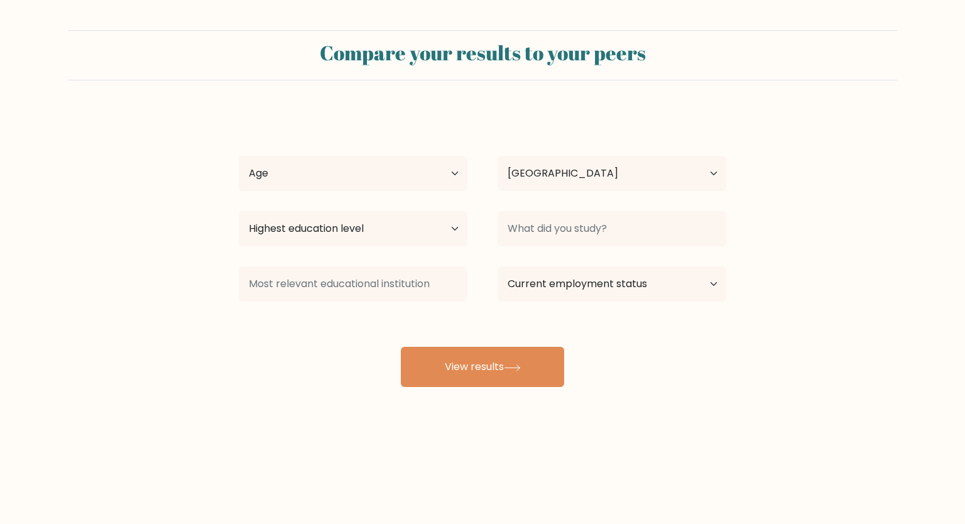
select select "US"
click at [354, 170] on select "Age Under [DEMOGRAPHIC_DATA] [DEMOGRAPHIC_DATA] [DEMOGRAPHIC_DATA] [DEMOGRAPHIC…" at bounding box center [353, 173] width 229 height 35
select select "25_34"
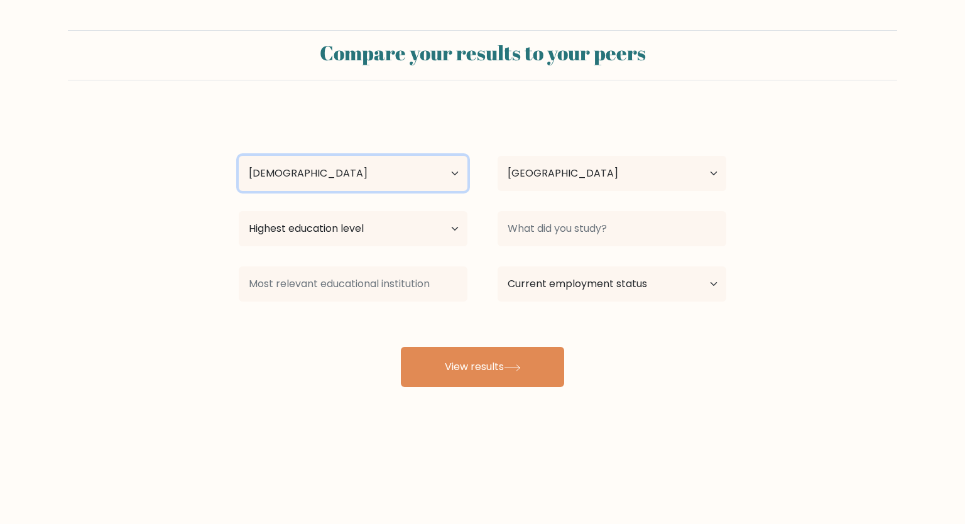
click at [239, 156] on select "Age Under [DEMOGRAPHIC_DATA] [DEMOGRAPHIC_DATA] [DEMOGRAPHIC_DATA] [DEMOGRAPHIC…" at bounding box center [353, 173] width 229 height 35
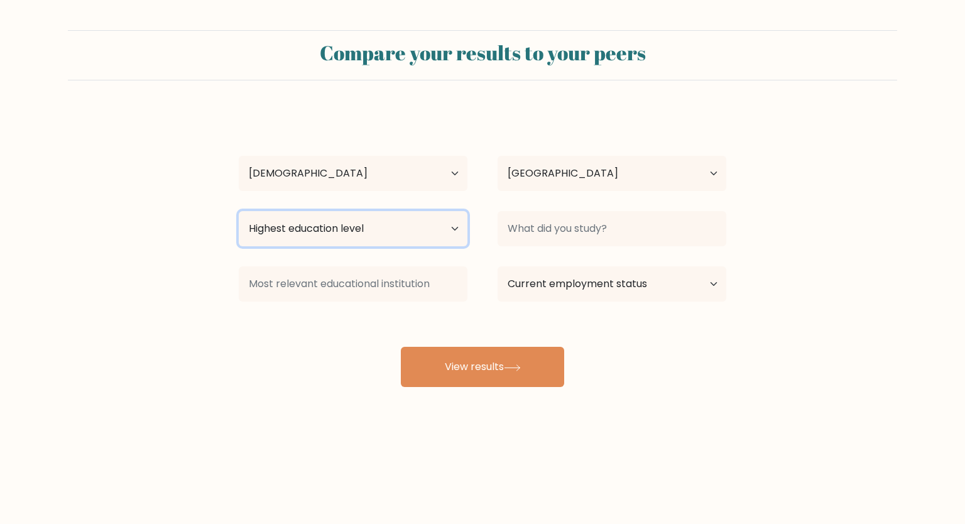
click at [355, 229] on select "Highest education level No schooling Primary Lower Secondary Upper Secondary Oc…" at bounding box center [353, 228] width 229 height 35
click at [239, 211] on select "Highest education level No schooling Primary Lower Secondary Upper Secondary Oc…" at bounding box center [353, 228] width 229 height 35
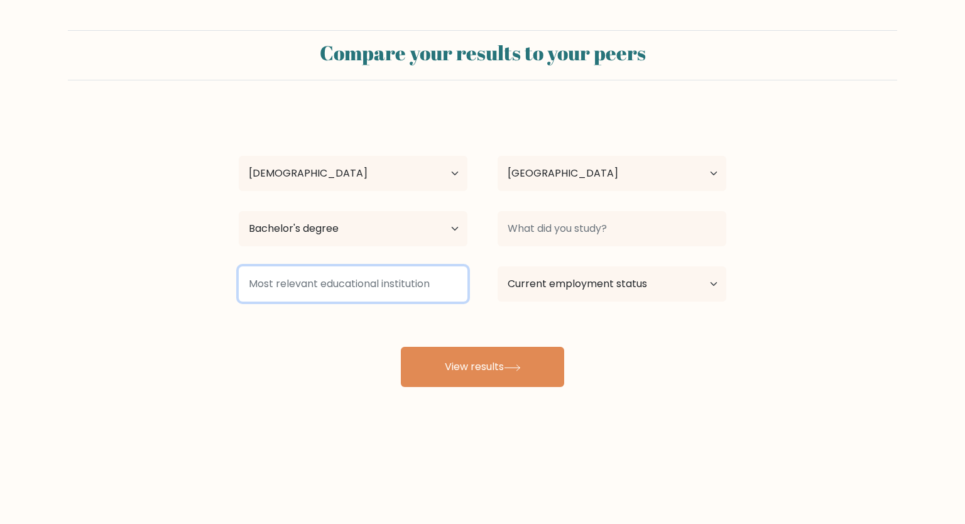
click at [337, 282] on input at bounding box center [353, 283] width 229 height 35
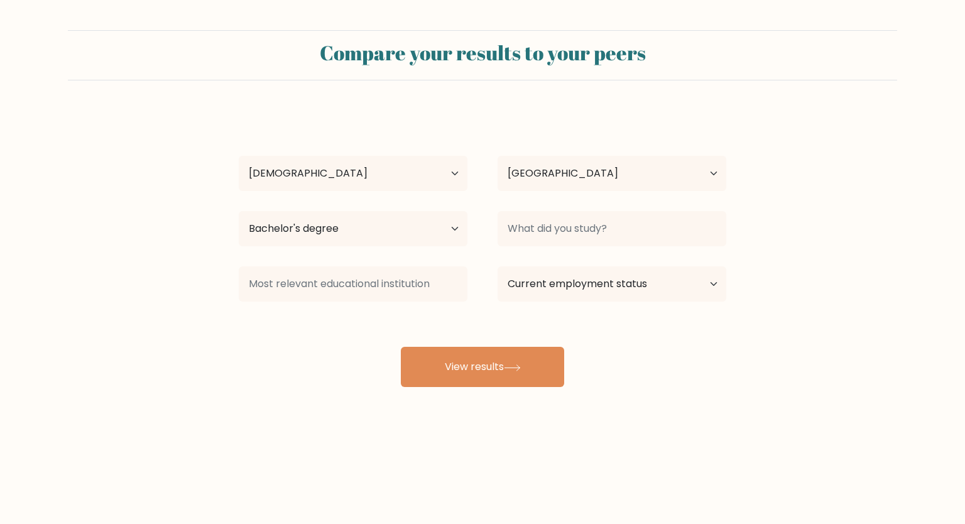
click at [573, 151] on div "Country [GEOGRAPHIC_DATA] [GEOGRAPHIC_DATA] [GEOGRAPHIC_DATA] [US_STATE] [GEOGR…" at bounding box center [611, 173] width 259 height 45
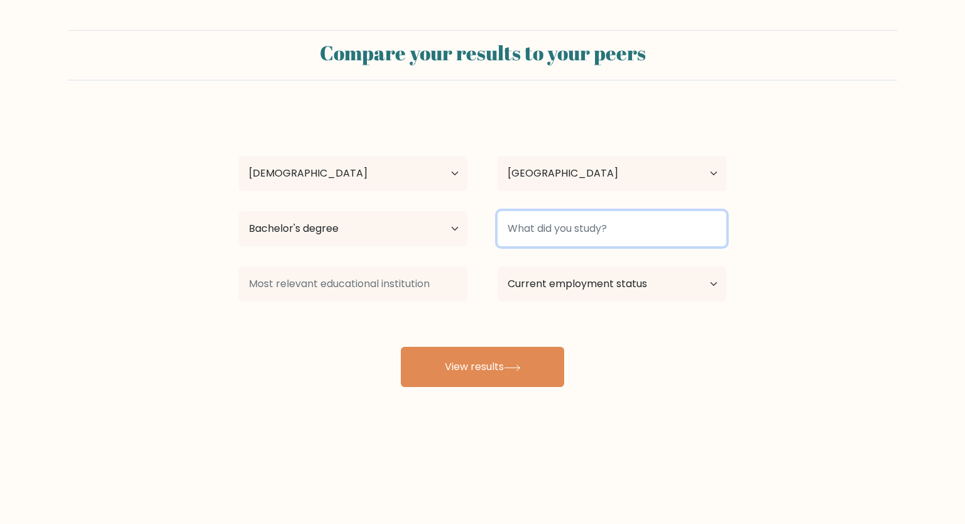
click at [525, 239] on input at bounding box center [611, 228] width 229 height 35
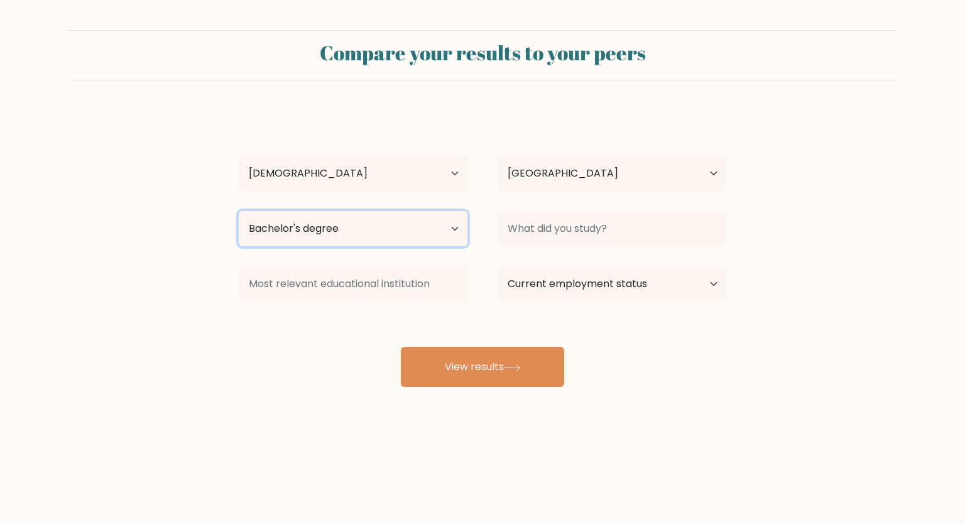
click at [400, 239] on select "Highest education level No schooling Primary Lower Secondary Upper Secondary Oc…" at bounding box center [353, 228] width 229 height 35
select select "no_schooling"
click at [239, 211] on select "Highest education level No schooling Primary Lower Secondary Upper Secondary Oc…" at bounding box center [353, 228] width 229 height 35
click at [497, 304] on div "Current employment status Employed Student Retired Other / prefer not to answer" at bounding box center [611, 283] width 259 height 45
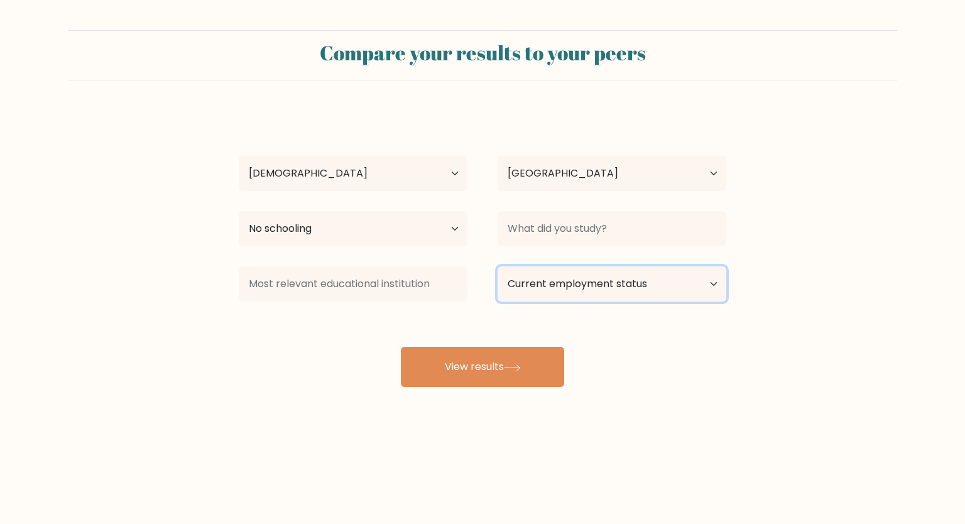
click at [553, 292] on select "Current employment status Employed Student Retired Other / prefer not to answer" at bounding box center [611, 283] width 229 height 35
select select "employed"
click at [497, 266] on select "Current employment status Employed Student Retired Other / prefer not to answer" at bounding box center [611, 283] width 229 height 35
click at [490, 373] on div "Sydney Ales Age Under [DEMOGRAPHIC_DATA] [DEMOGRAPHIC_DATA] [DEMOGRAPHIC_DATA] …" at bounding box center [482, 249] width 502 height 276
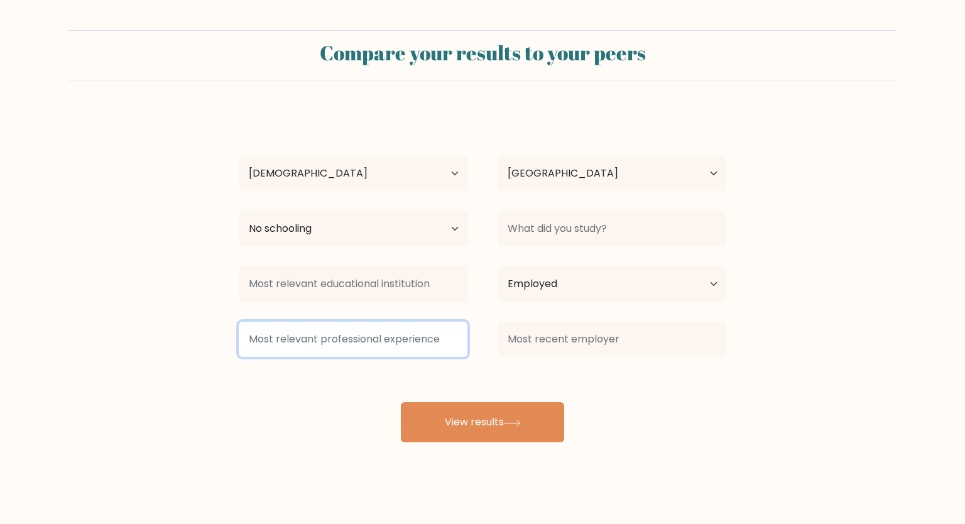
click at [423, 349] on input at bounding box center [353, 339] width 229 height 35
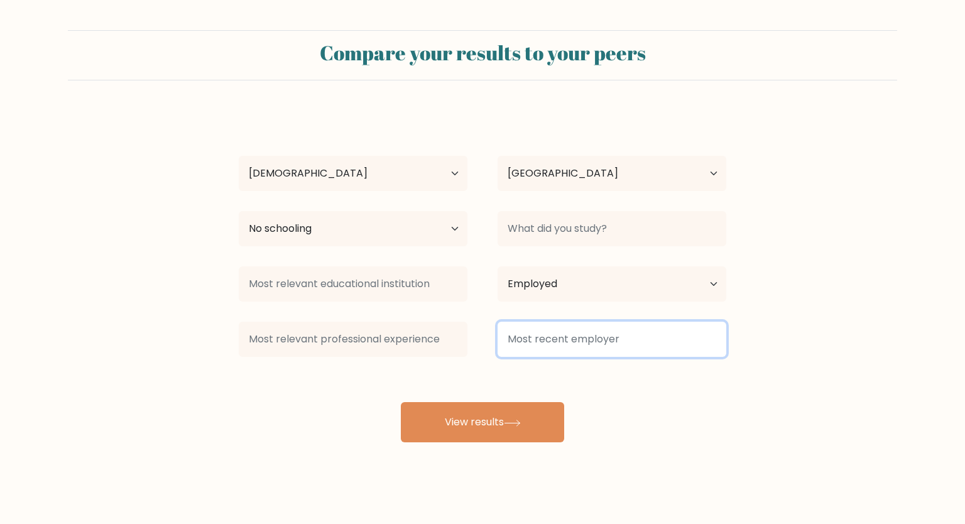
click at [572, 337] on input at bounding box center [611, 339] width 229 height 35
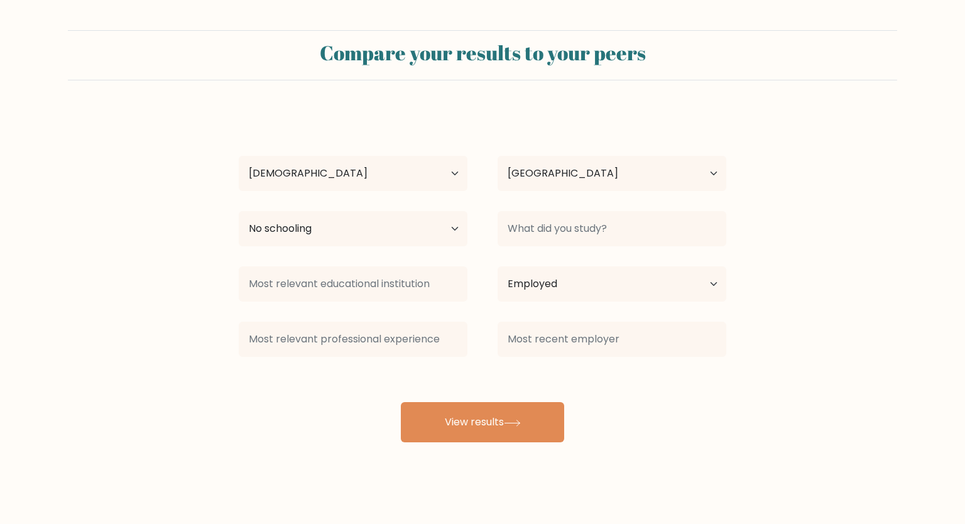
click at [467, 433] on button "View results" at bounding box center [482, 422] width 163 height 40
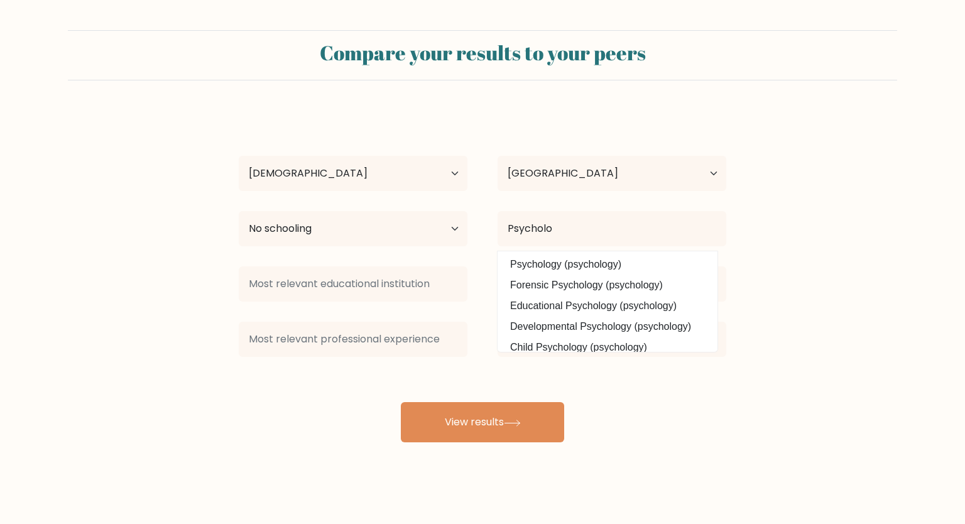
click at [608, 263] on option "Psychology (psychology)" at bounding box center [608, 264] width 214 height 20
type input "Psychology"
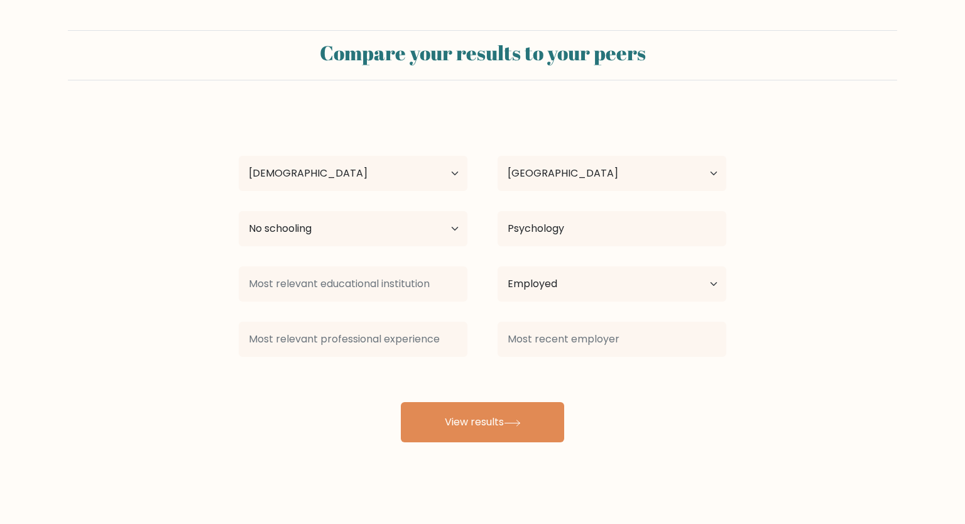
click at [482, 463] on div "Compare your results to your peers Sydney Ales Age Under [DEMOGRAPHIC_DATA] [DE…" at bounding box center [482, 238] width 965 height 476
click at [483, 423] on button "View results" at bounding box center [482, 422] width 163 height 40
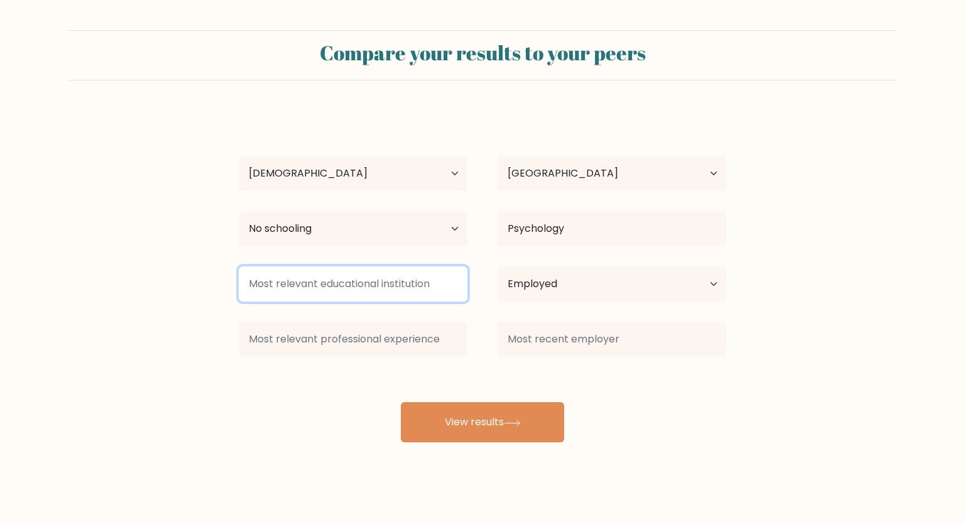
click at [376, 269] on input at bounding box center [353, 283] width 229 height 35
click at [369, 300] on input at bounding box center [353, 283] width 229 height 35
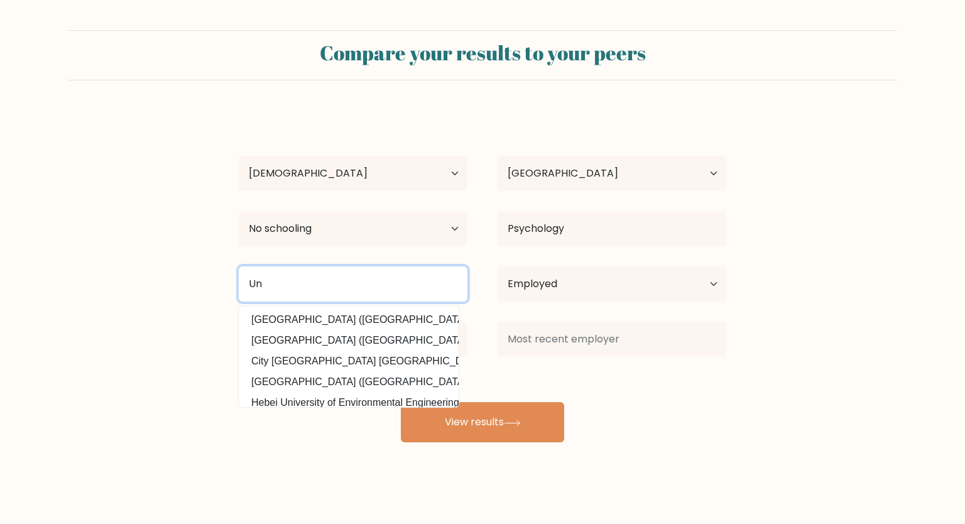
type input "U"
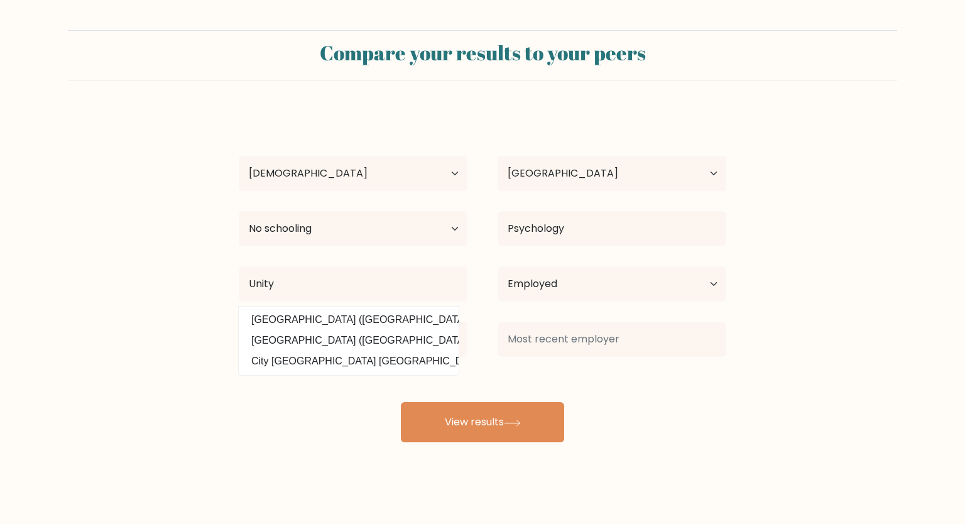
click at [318, 339] on option "[GEOGRAPHIC_DATA] ([GEOGRAPHIC_DATA])" at bounding box center [349, 340] width 214 height 20
type input "[GEOGRAPHIC_DATA]"
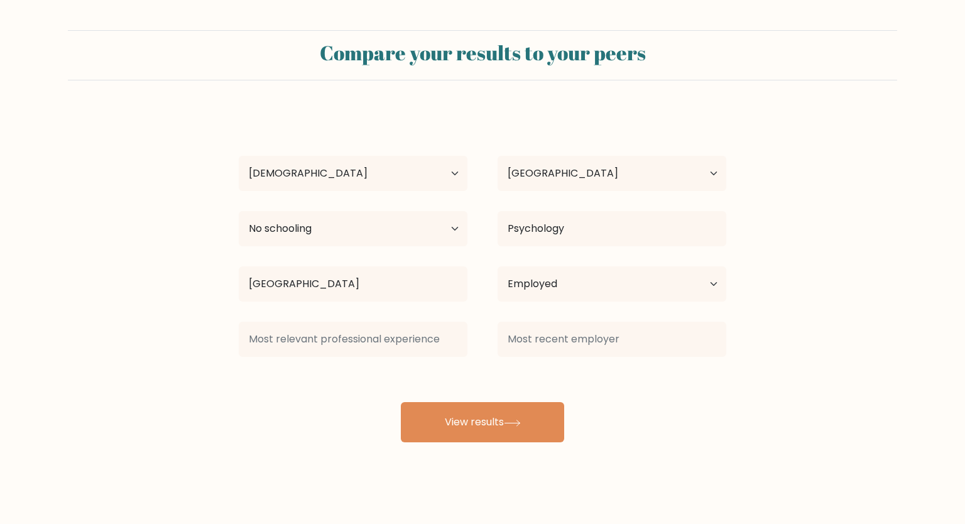
click at [469, 413] on button "View results" at bounding box center [482, 422] width 163 height 40
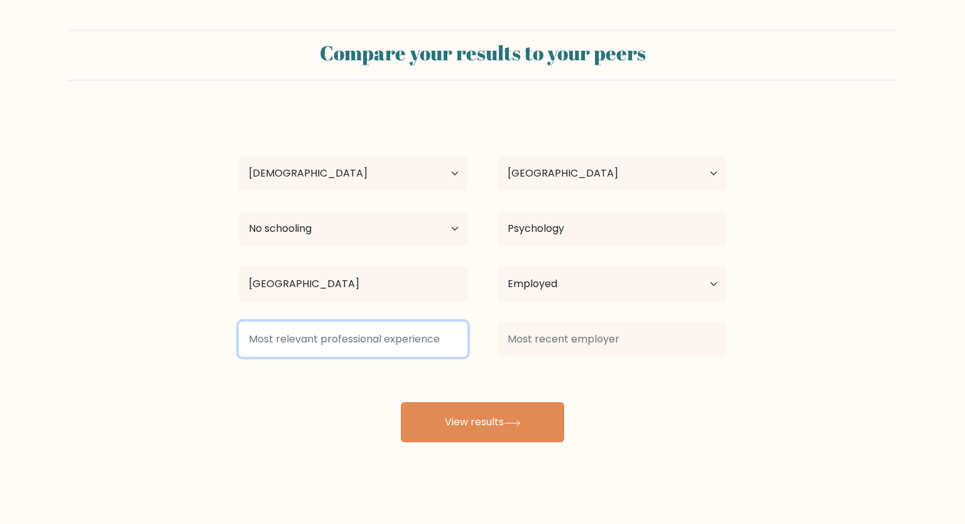
click at [408, 325] on input at bounding box center [353, 339] width 229 height 35
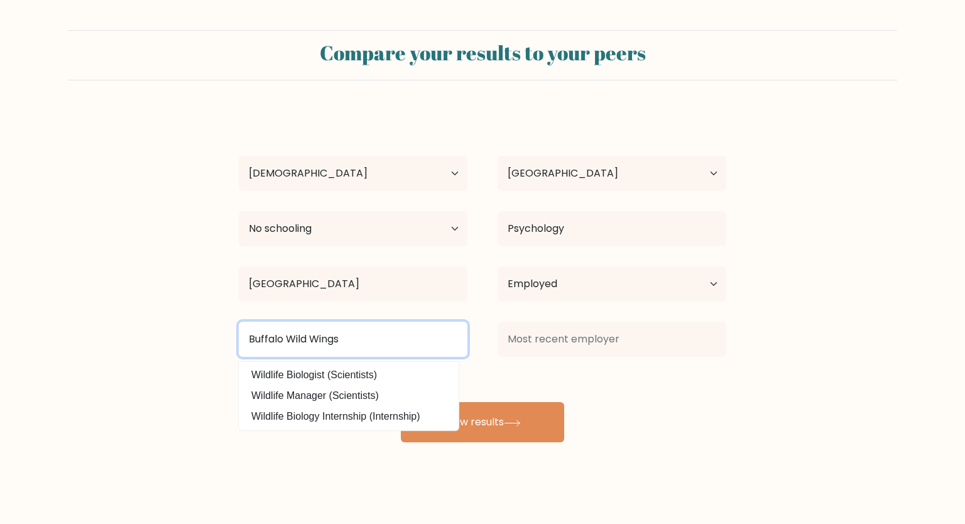
click at [401, 402] on button "View results" at bounding box center [482, 422] width 163 height 40
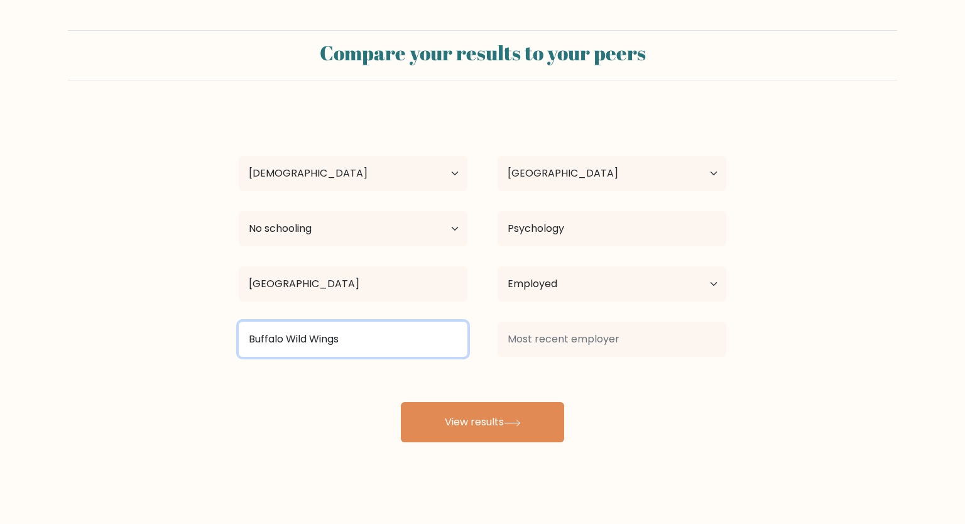
click at [413, 324] on input "Buffalo Wild Wings" at bounding box center [353, 339] width 229 height 35
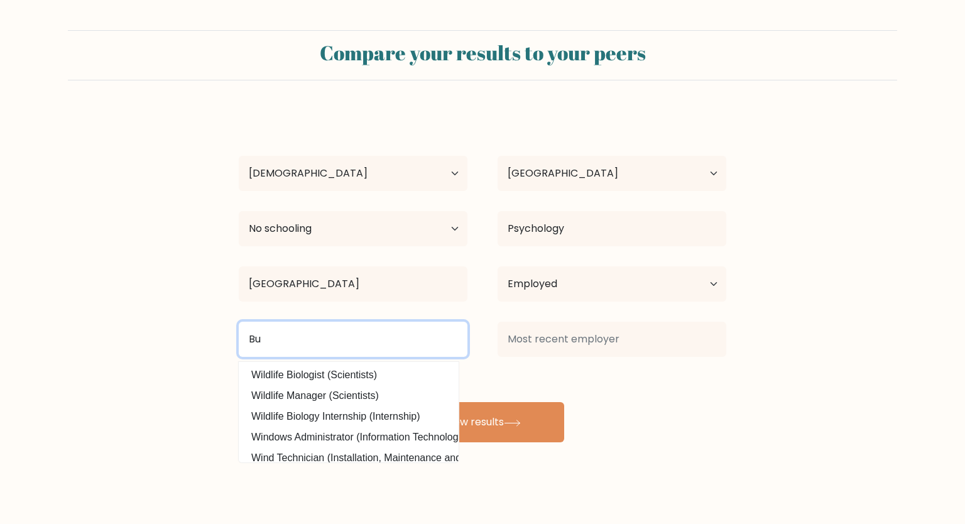
type input "B"
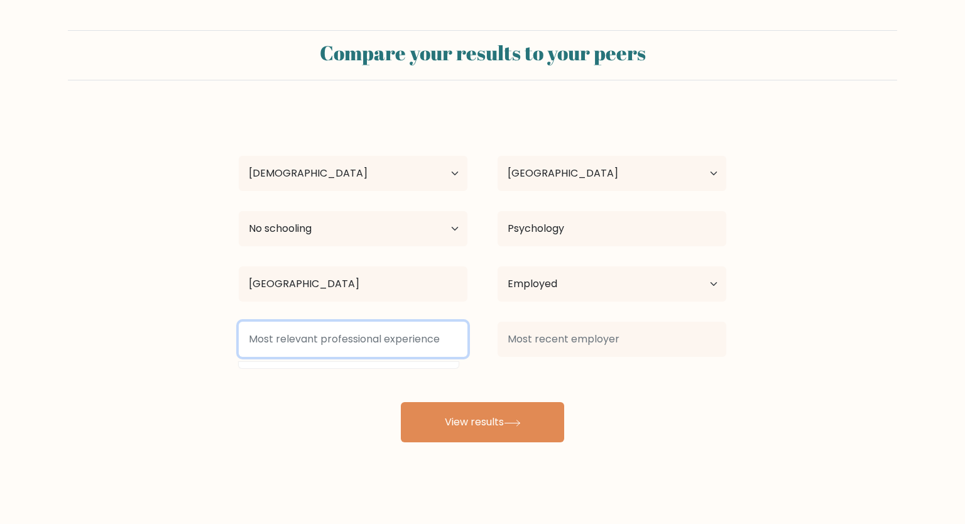
click at [408, 337] on input at bounding box center [353, 339] width 229 height 35
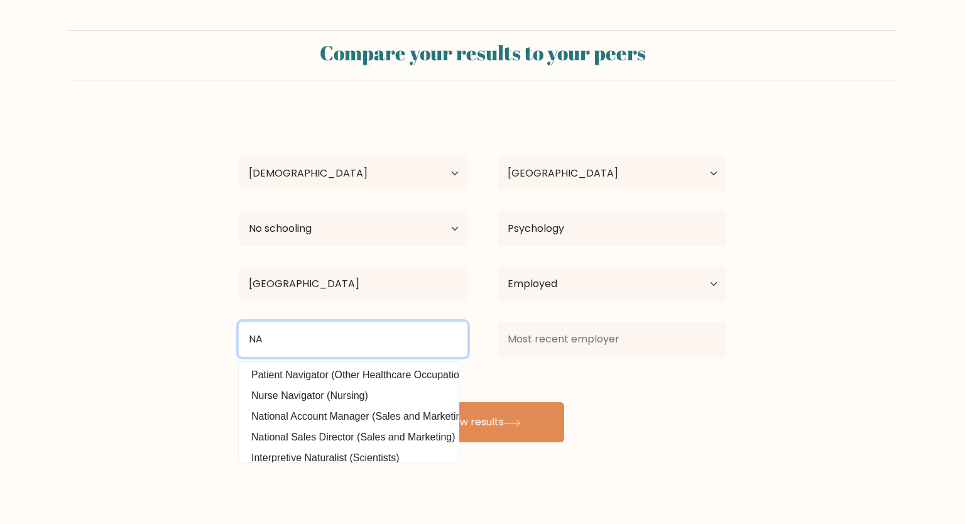
type input "NA"
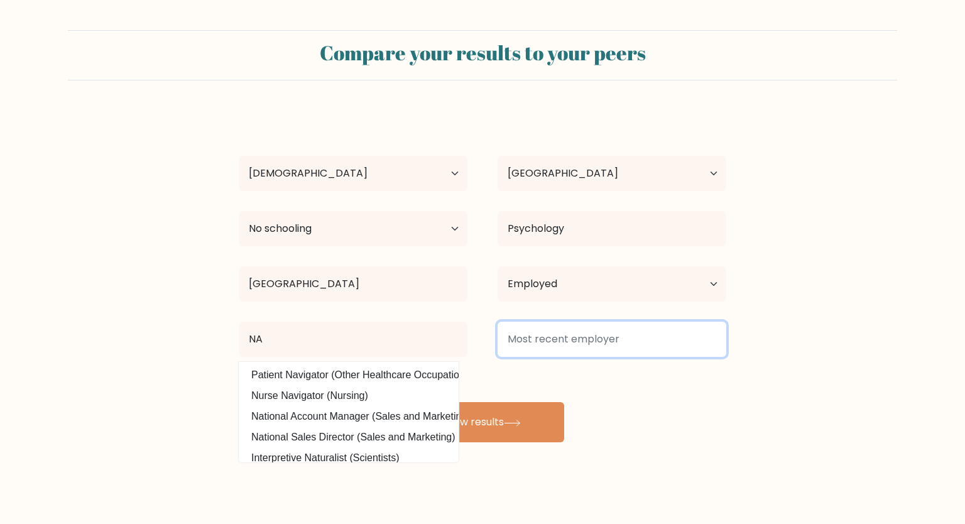
click at [528, 349] on input at bounding box center [611, 339] width 229 height 35
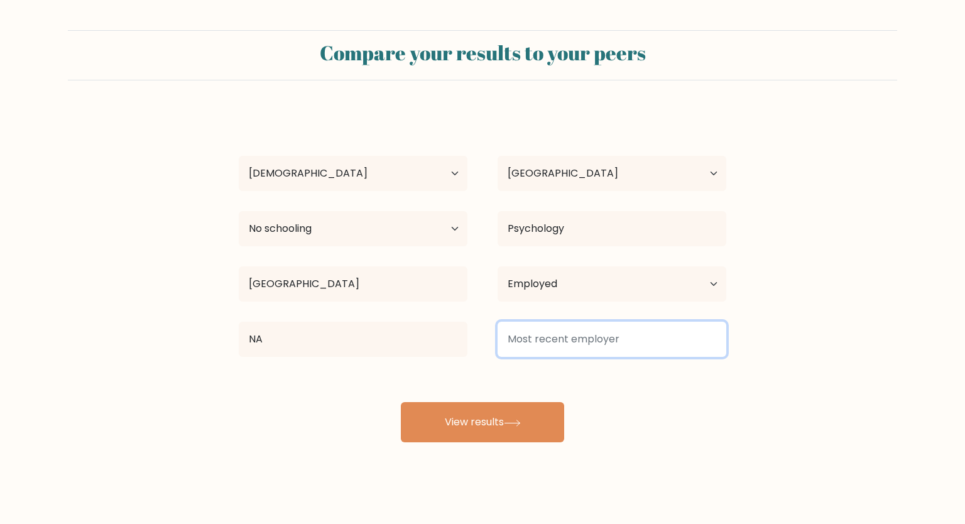
type input "V"
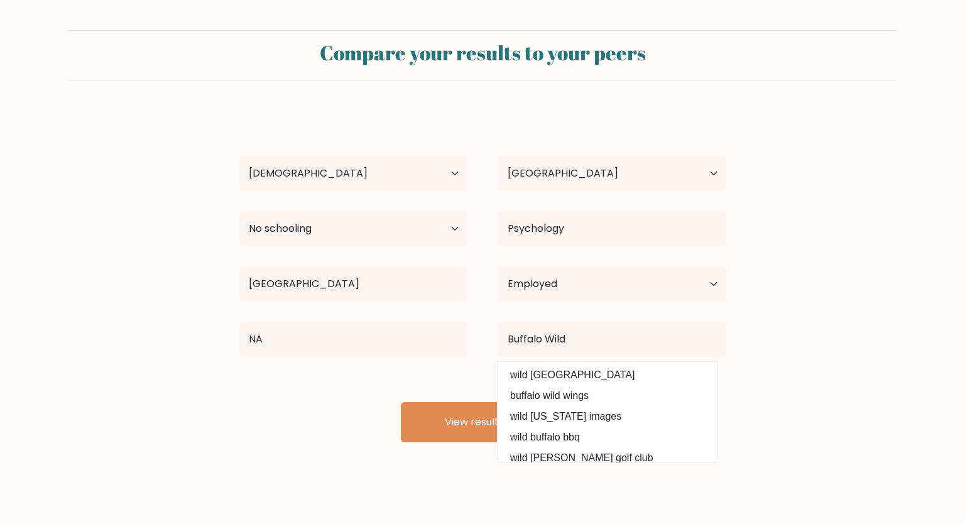
click at [536, 398] on option "buffalo wild wings" at bounding box center [608, 396] width 214 height 20
type input "buffalo wild wings"
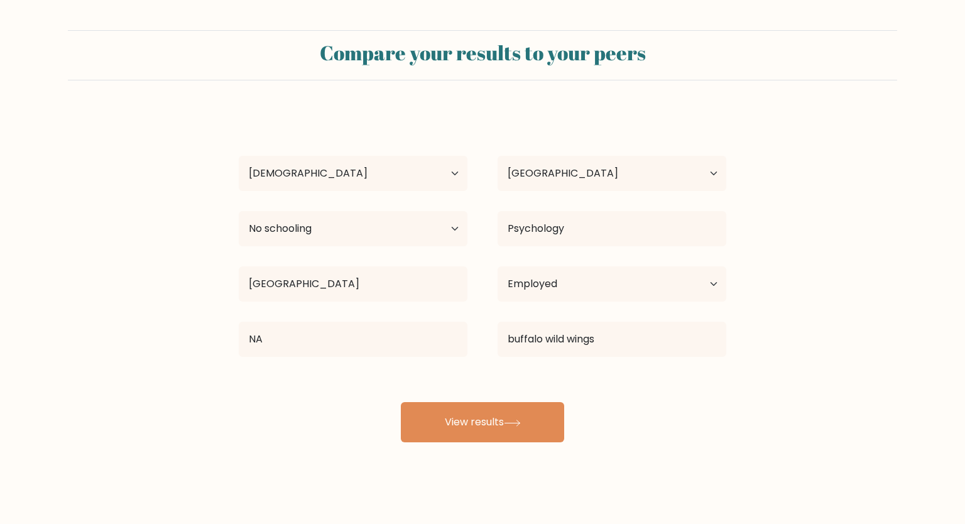
click at [519, 416] on button "View results" at bounding box center [482, 422] width 163 height 40
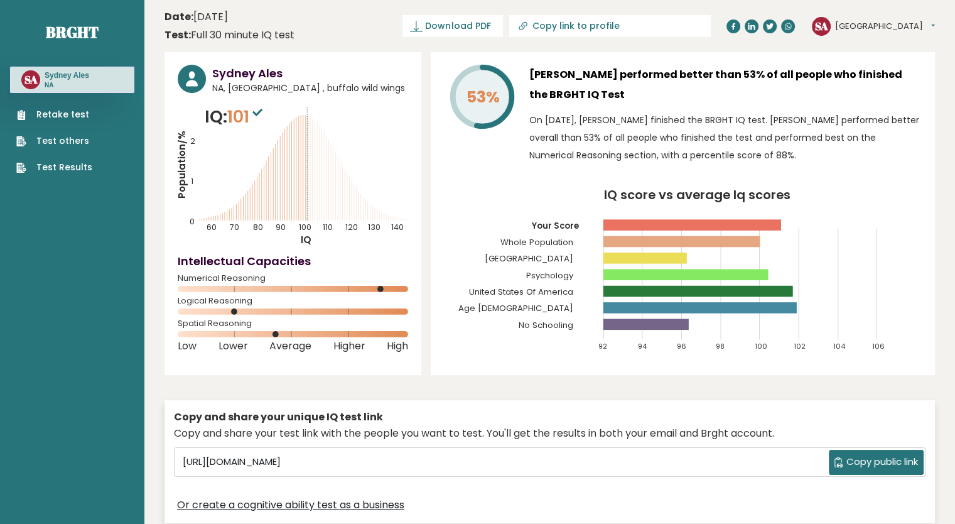
click at [504, 43] on header "Date: [DATE] Test: Full 30 minute IQ test Download PDF Downloading... Downloadi…" at bounding box center [550, 26] width 771 height 40
click at [503, 33] on link "Download PDF" at bounding box center [453, 26] width 100 height 22
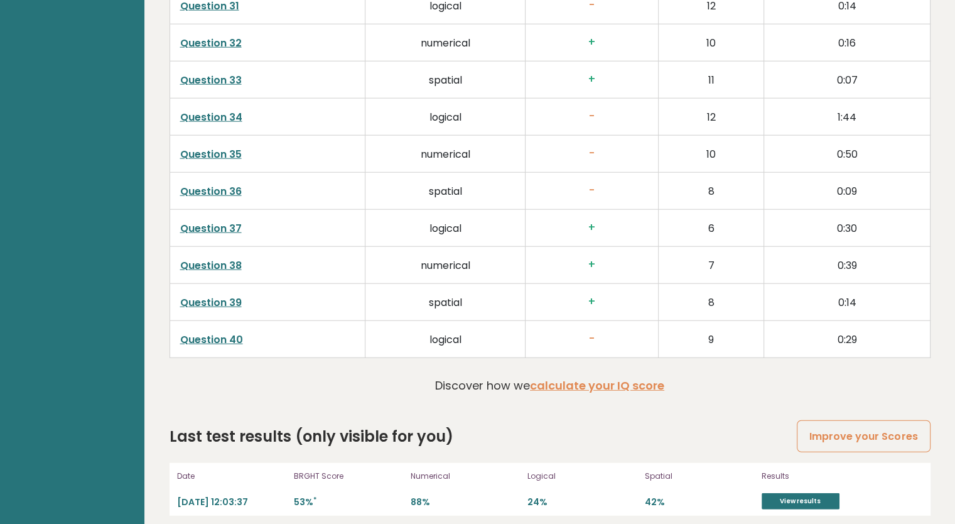
scroll to position [3280, 0]
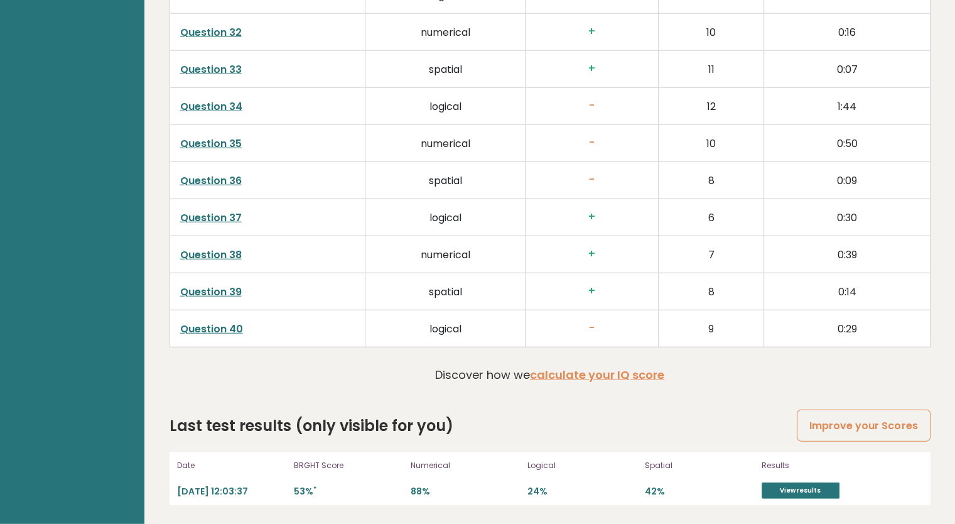
click at [809, 493] on link "View results" at bounding box center [801, 490] width 78 height 16
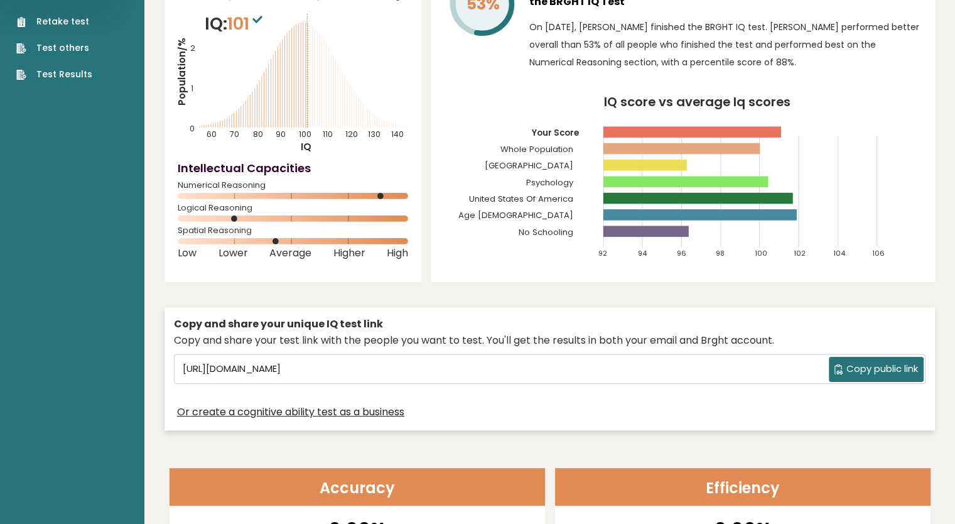
scroll to position [0, 0]
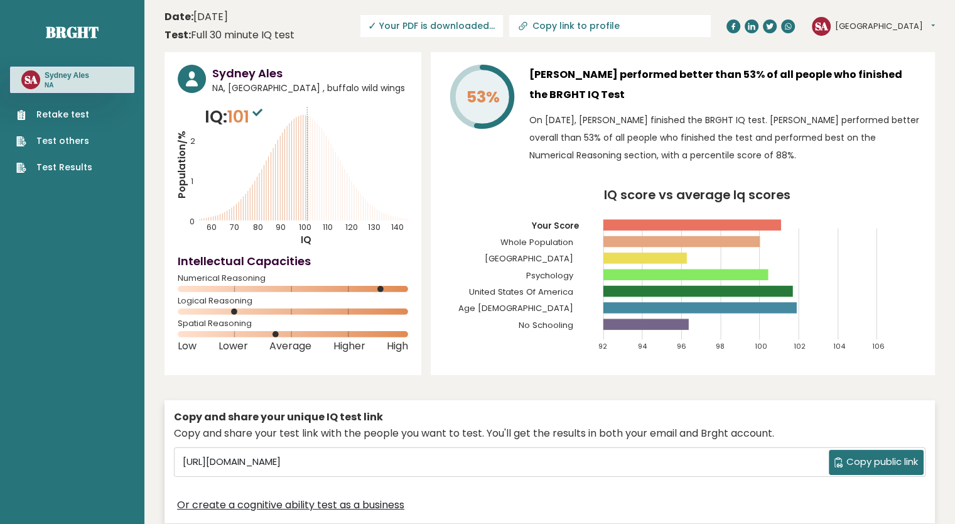
click at [868, 475] on button "Copy public link" at bounding box center [876, 462] width 95 height 25
drag, startPoint x: 868, startPoint y: 479, endPoint x: 859, endPoint y: 496, distance: 18.9
click at [859, 469] on span "Copy public link" at bounding box center [883, 462] width 72 height 14
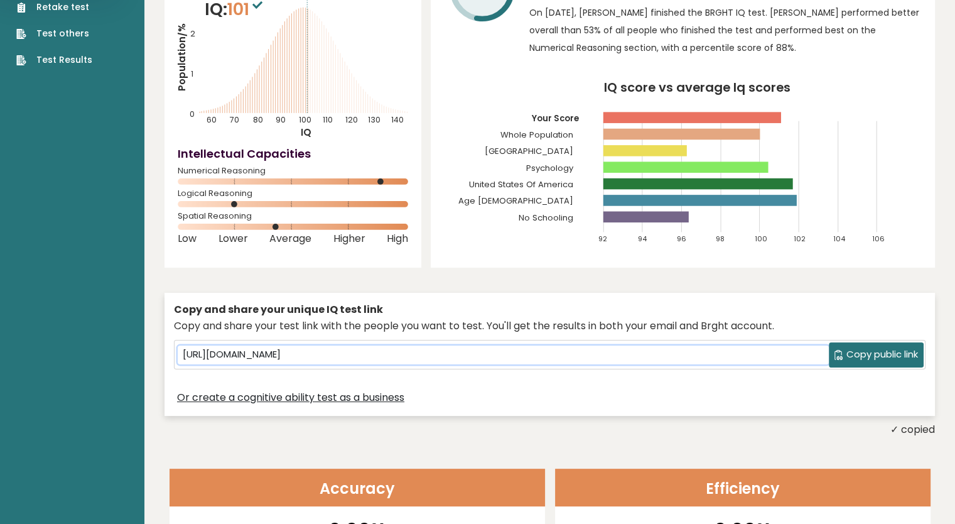
scroll to position [178, 0]
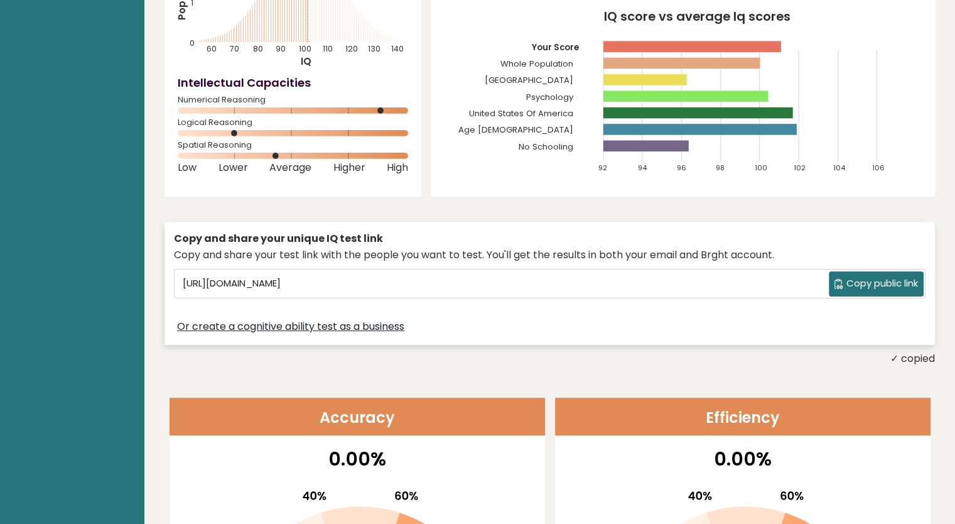
click at [847, 366] on div "✓ copied" at bounding box center [550, 358] width 771 height 15
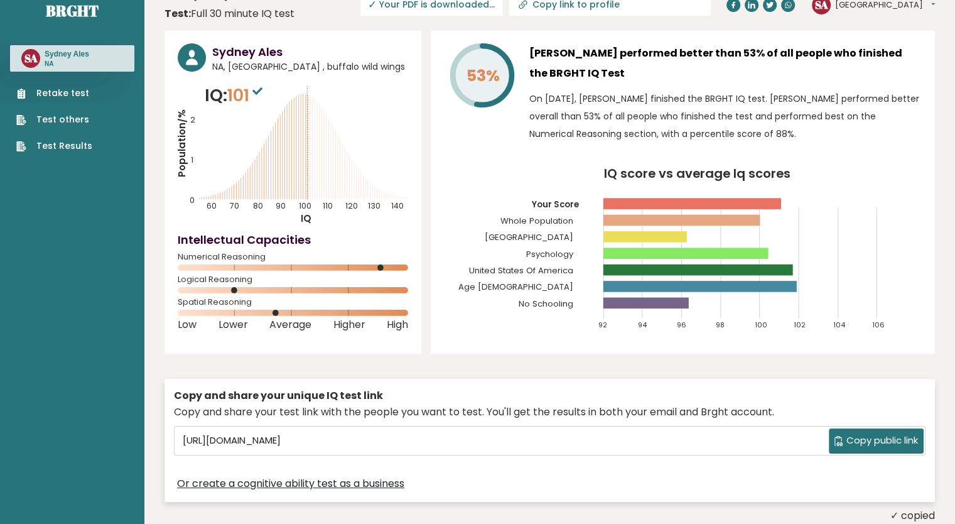
scroll to position [0, 0]
